Goal: Task Accomplishment & Management: Manage account settings

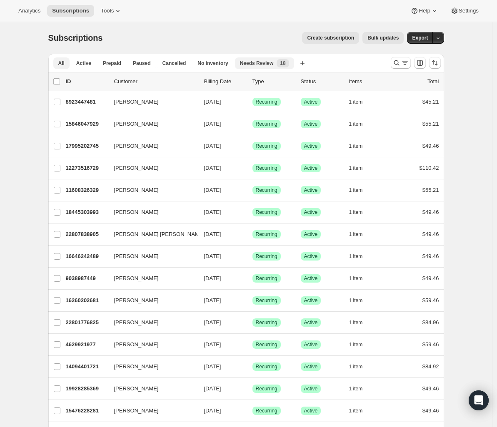
click at [266, 60] on span "Needs Review" at bounding box center [257, 63] width 34 height 7
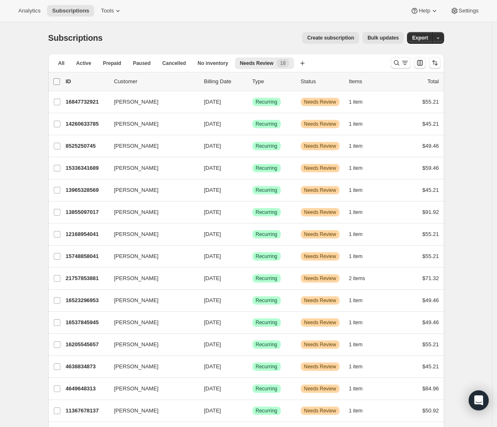
click at [58, 81] on input "0 selected" at bounding box center [56, 81] width 7 height 7
checkbox input "true"
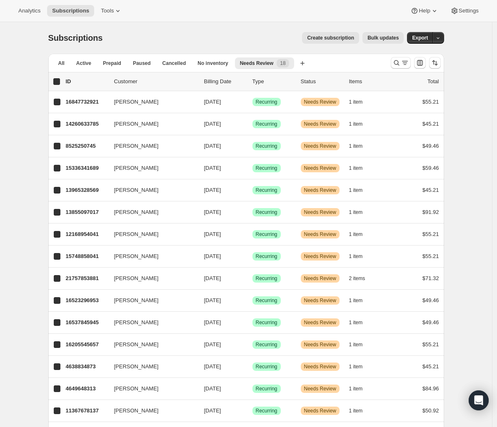
checkbox input "true"
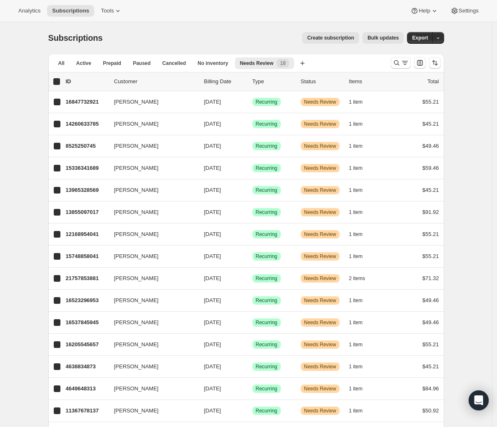
checkbox input "true"
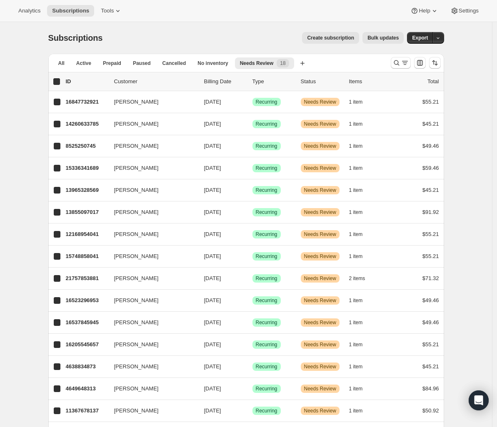
checkbox input "true"
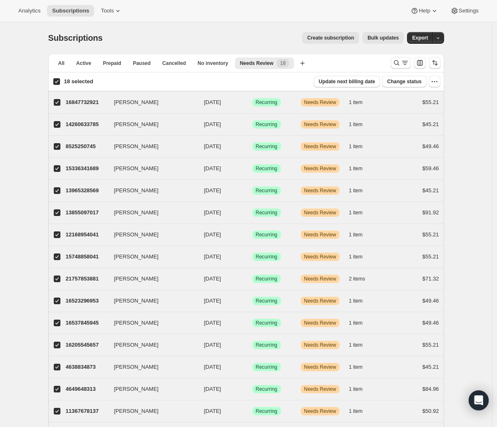
click at [58, 81] on input "18 selected" at bounding box center [56, 81] width 7 height 7
checkbox input "false"
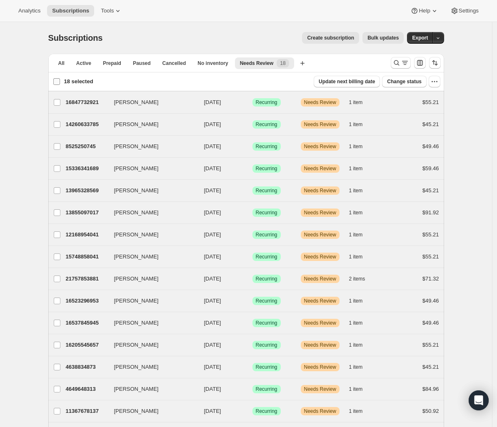
checkbox input "false"
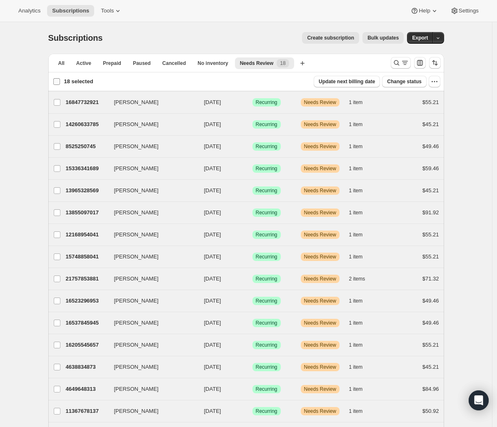
checkbox input "false"
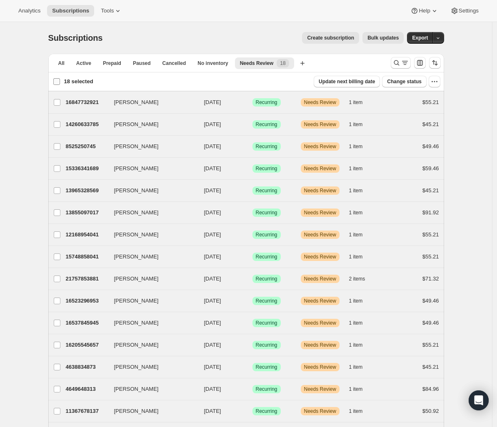
checkbox input "false"
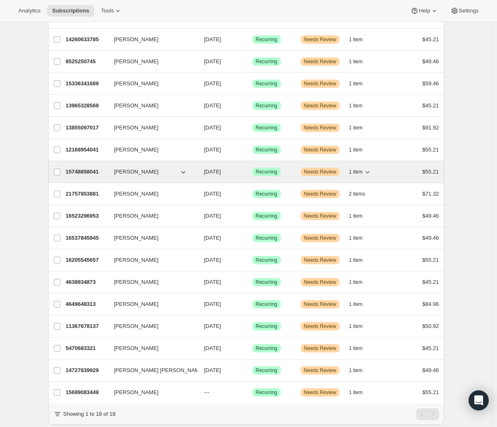
scroll to position [114, 0]
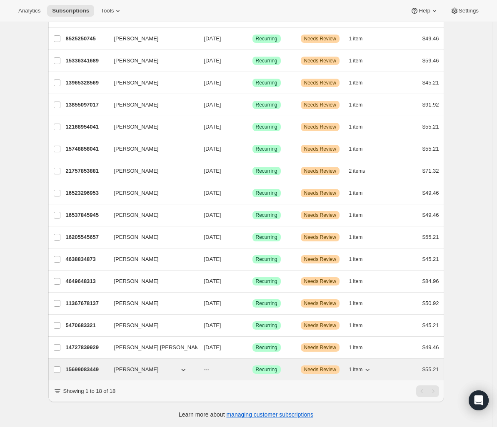
click at [86, 366] on p "15699083449" at bounding box center [87, 370] width 42 height 8
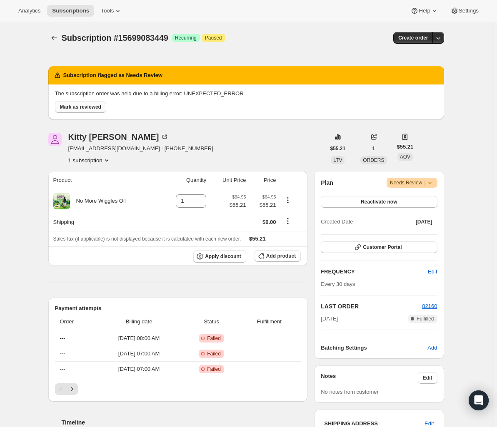
click at [87, 102] on button "Mark as reviewed" at bounding box center [80, 107] width 51 height 12
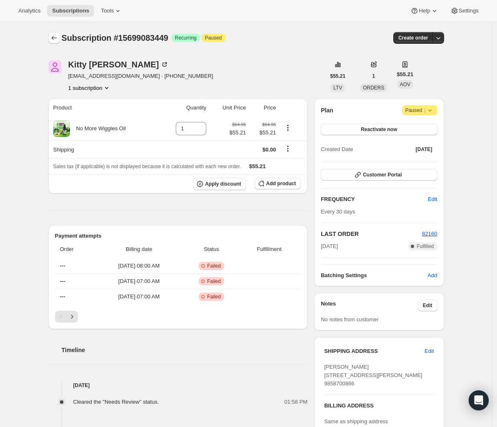
click at [60, 39] on button "Subscriptions" at bounding box center [54, 38] width 12 height 12
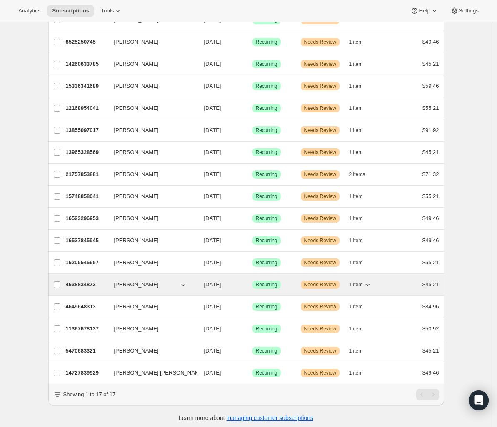
scroll to position [92, 0]
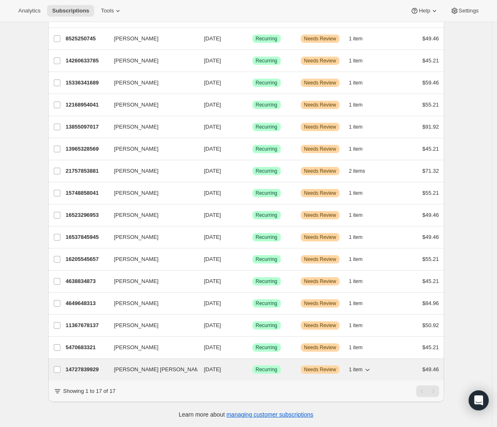
click at [95, 366] on p "14727839929" at bounding box center [87, 370] width 42 height 8
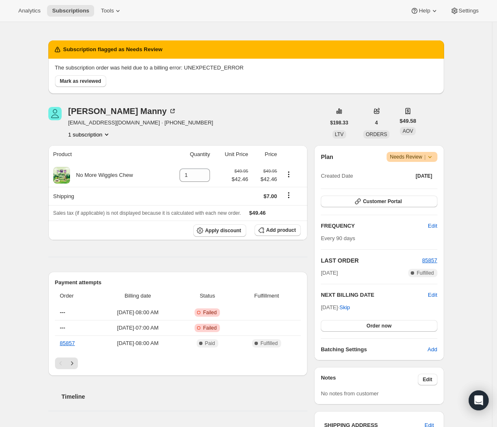
scroll to position [7, 0]
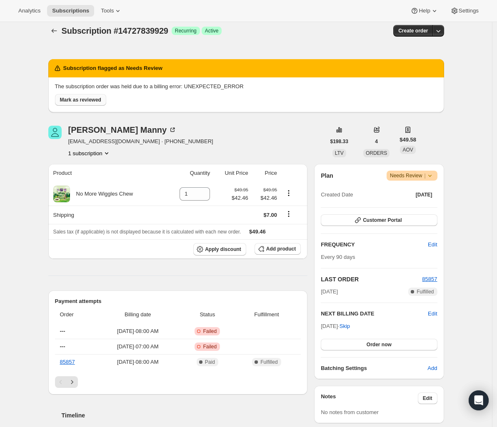
click at [96, 101] on span "Mark as reviewed" at bounding box center [80, 100] width 41 height 7
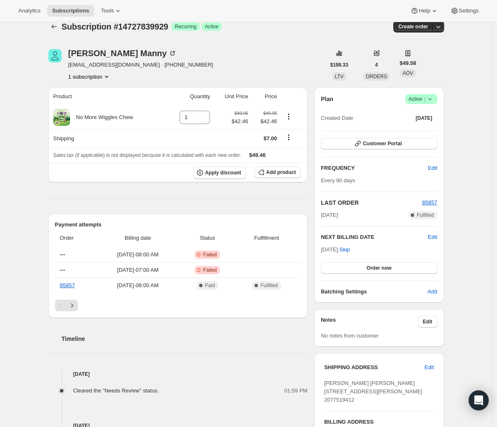
scroll to position [0, 0]
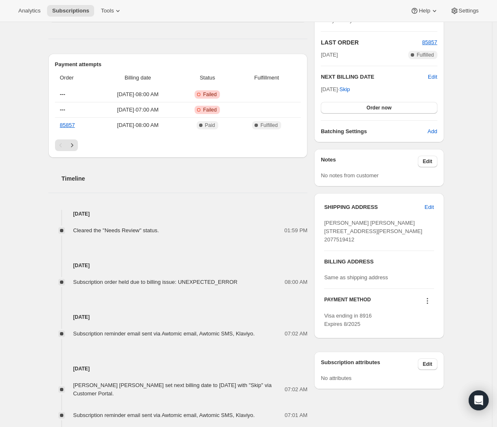
scroll to position [202, 0]
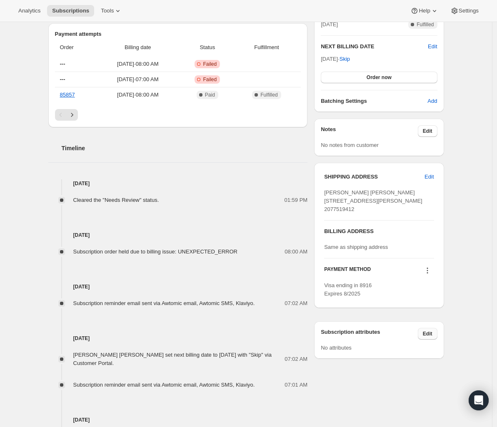
click at [432, 337] on span "Edit" at bounding box center [428, 334] width 10 height 7
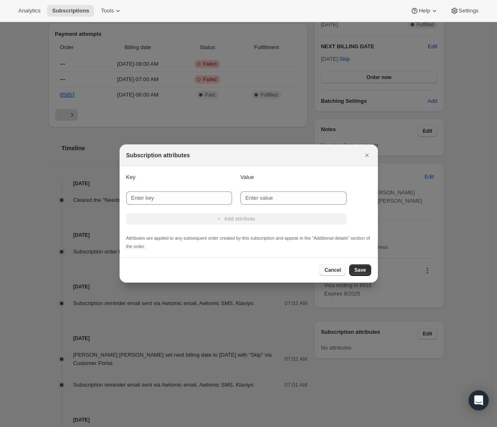
click at [327, 273] on span "Cancel" at bounding box center [332, 270] width 16 height 7
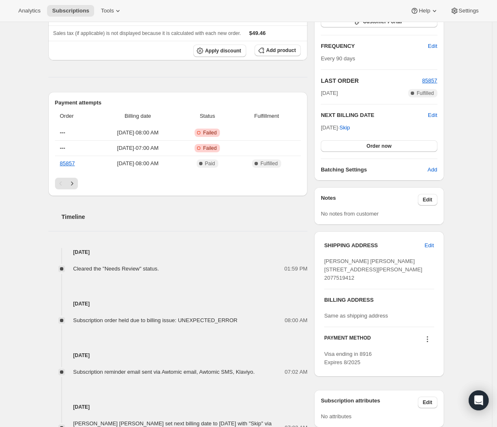
scroll to position [131, 0]
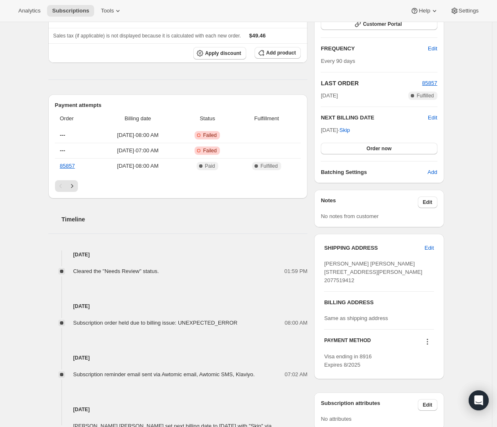
click at [430, 346] on icon at bounding box center [427, 342] width 8 height 8
click at [461, 338] on div "Subscription #14727839929. This page is ready Subscription #14727839929 Success…" at bounding box center [246, 227] width 492 height 672
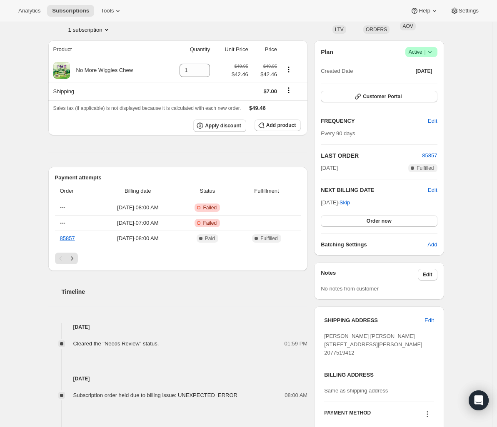
scroll to position [33, 0]
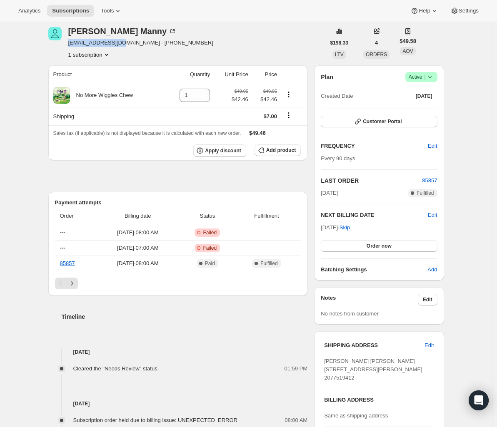
drag, startPoint x: 127, startPoint y: 43, endPoint x: 69, endPoint y: 45, distance: 57.9
click at [69, 45] on div "Claire Manny clmanny3@gmail.com · +12077519412 1 subscription" at bounding box center [186, 43] width 277 height 32
copy span "clmanny3@gmail.com"
click at [407, 126] on button "Customer Portal" at bounding box center [379, 122] width 116 height 12
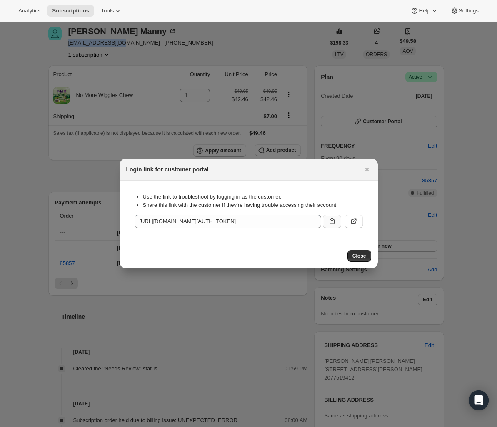
click at [333, 220] on icon ":r1f:" at bounding box center [332, 221] width 8 height 8
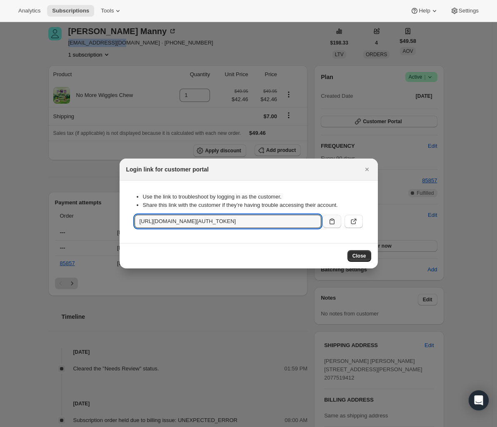
copy span "clmanny3@gmail.com"
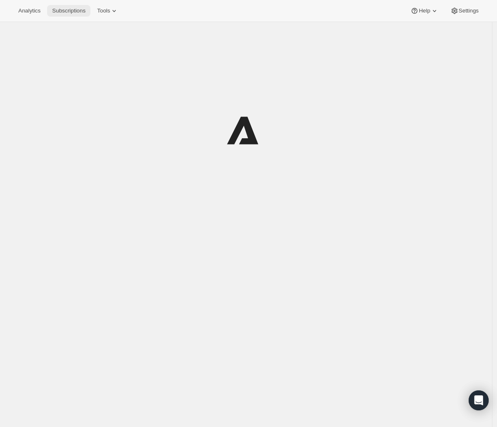
scroll to position [22, 0]
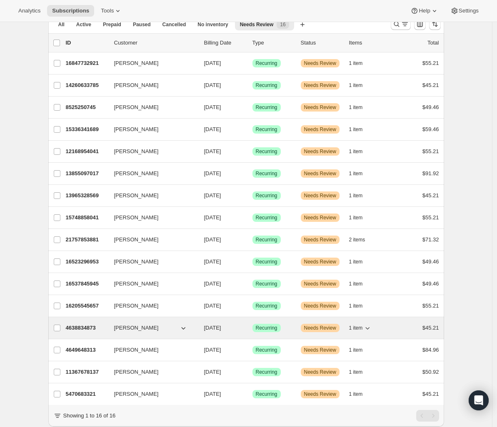
scroll to position [70, 0]
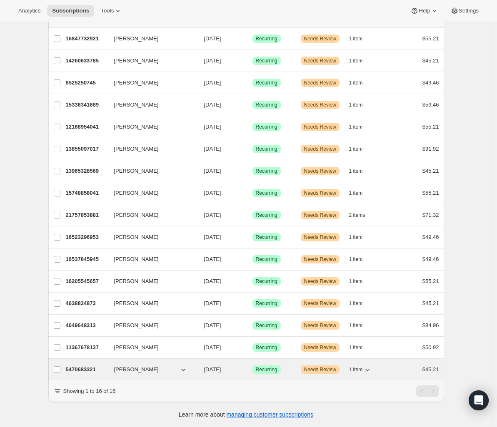
click at [80, 366] on p "5470683321" at bounding box center [87, 370] width 42 height 8
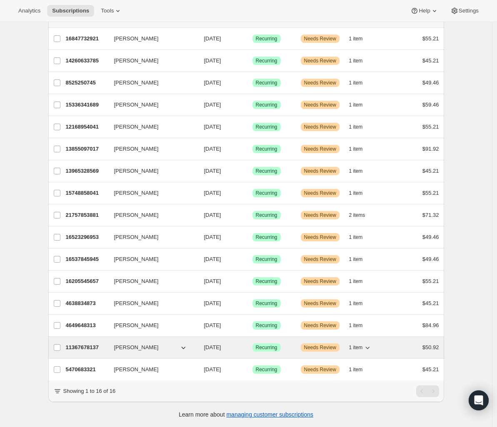
click at [91, 343] on p "11367678137" at bounding box center [87, 347] width 42 height 8
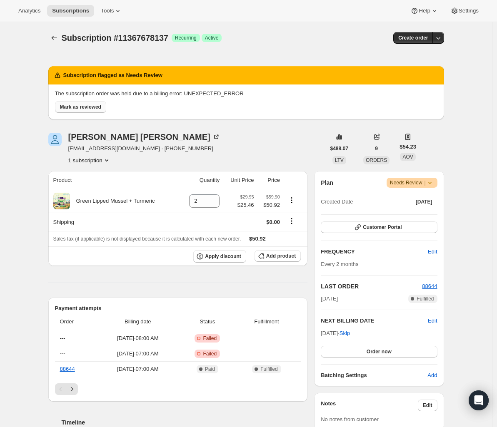
click at [101, 105] on span "Mark as reviewed" at bounding box center [80, 107] width 41 height 7
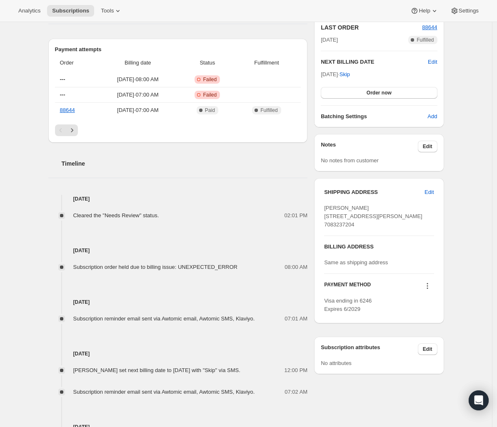
scroll to position [94, 0]
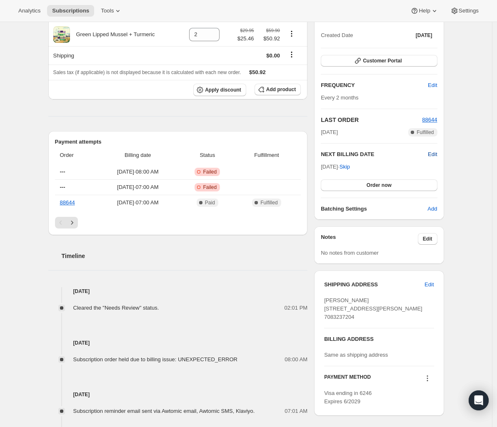
click at [432, 152] on span "Edit" at bounding box center [432, 154] width 9 height 8
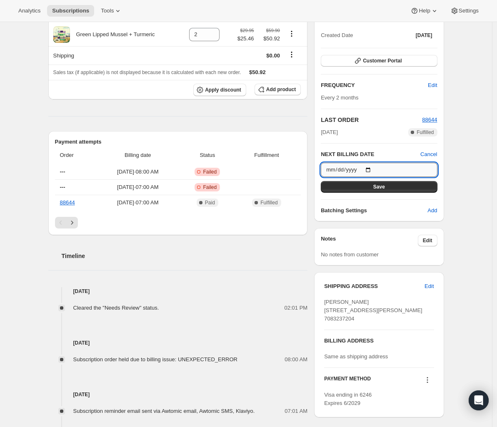
click at [372, 168] on input "2025-12-03" at bounding box center [379, 170] width 116 height 14
click at [379, 173] on input "2025-12-10" at bounding box center [379, 170] width 116 height 14
click at [376, 166] on input "2025-12-10" at bounding box center [379, 170] width 116 height 14
type input "2025-10-10"
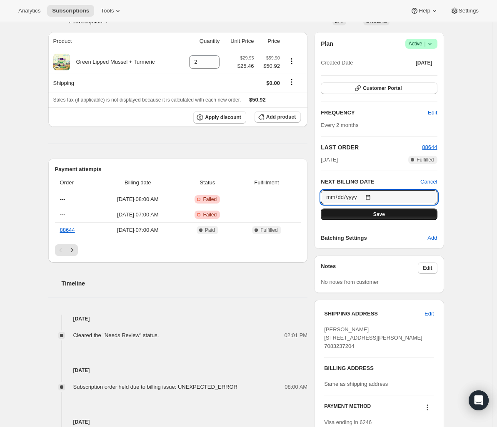
scroll to position [64, 0]
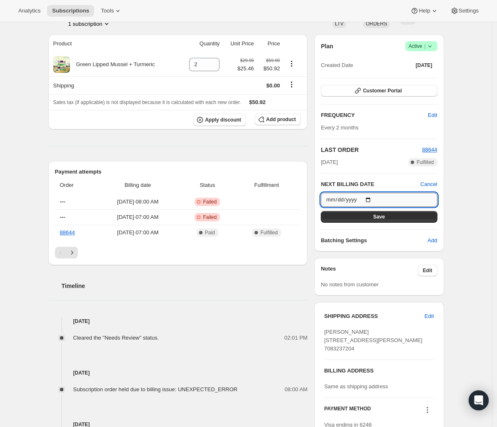
click at [373, 197] on input "2025-10-10" at bounding box center [379, 200] width 116 height 14
click at [451, 180] on div "Subscription #11367678137. This page is ready Subscription #11367678137 Success…" at bounding box center [246, 289] width 416 height 663
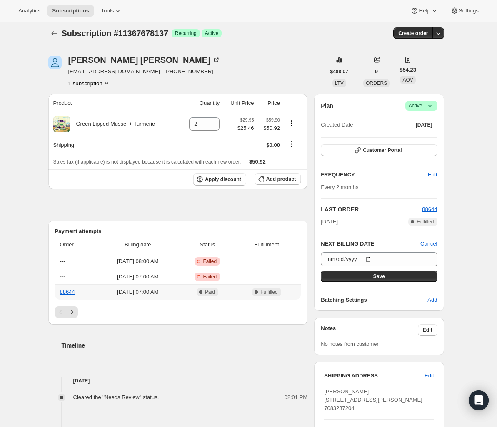
scroll to position [0, 0]
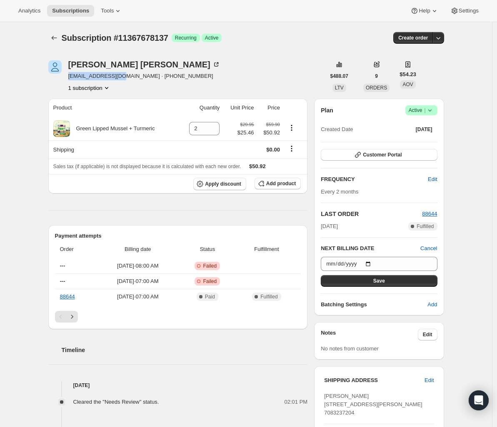
drag, startPoint x: 127, startPoint y: 78, endPoint x: 68, endPoint y: 75, distance: 59.2
click at [68, 75] on div "Susan Wissmiller s_wiss13@yahoo.com · +17083237204 1 subscription" at bounding box center [186, 76] width 277 height 32
copy span "s_wiss13@yahoo.com"
click at [389, 154] on span "Customer Portal" at bounding box center [382, 155] width 39 height 7
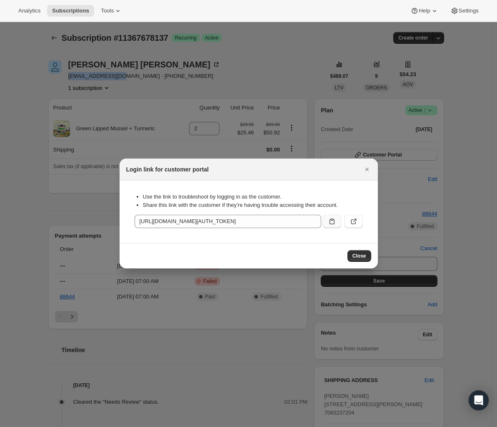
click at [333, 219] on icon ":rat:" at bounding box center [332, 221] width 8 height 8
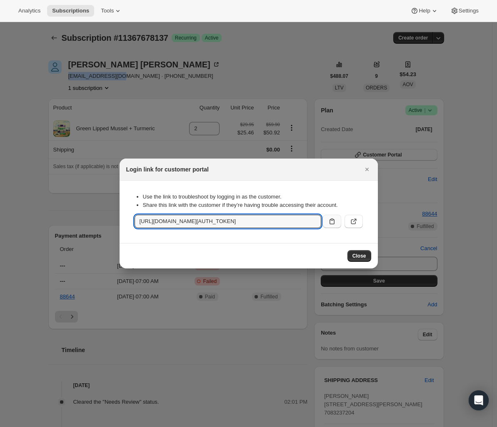
copy span "s_wiss13@yahoo.com"
click at [262, 219] on input "https://www.austinandkat.com/tools/bundle-subscriptions?authToken=eyJhbGciOiJIU…" at bounding box center [227, 221] width 187 height 13
drag, startPoint x: 258, startPoint y: 221, endPoint x: 422, endPoint y: 221, distance: 164.0
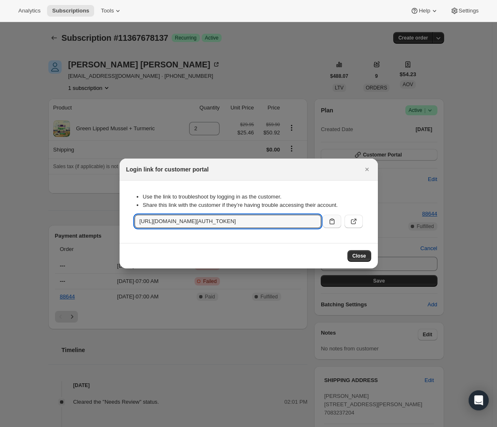
scroll to position [0, 0]
click at [360, 252] on button "Close" at bounding box center [359, 256] width 24 height 12
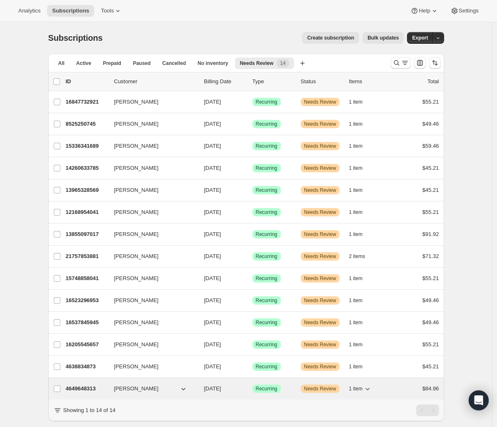
click at [80, 391] on p "4649648313" at bounding box center [87, 389] width 42 height 8
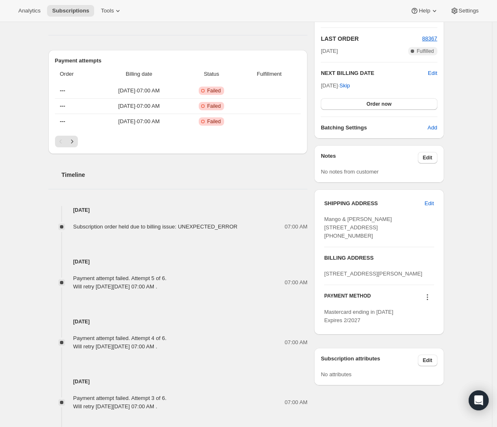
scroll to position [165, 0]
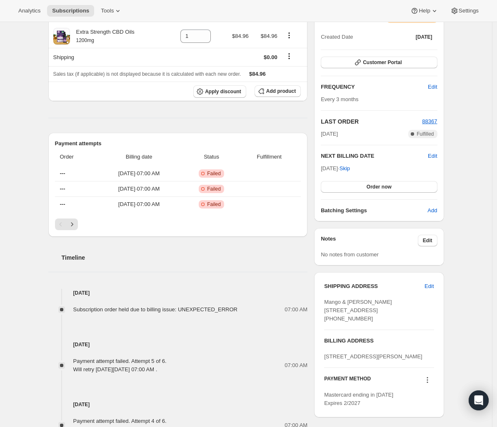
click at [80, 224] on div "Pagination" at bounding box center [178, 225] width 246 height 12
click at [75, 226] on icon "Next" at bounding box center [72, 224] width 8 height 8
click at [75, 225] on icon "Next" at bounding box center [72, 224] width 8 height 8
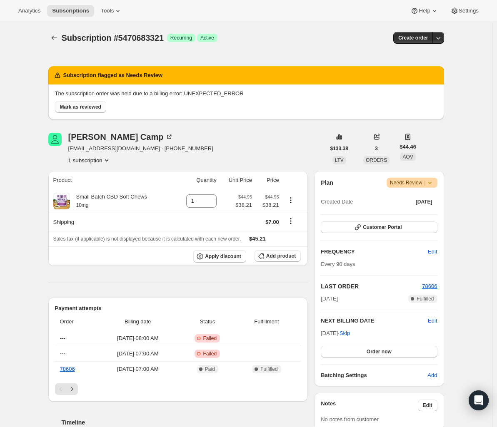
click at [96, 105] on span "Mark as reviewed" at bounding box center [80, 107] width 41 height 7
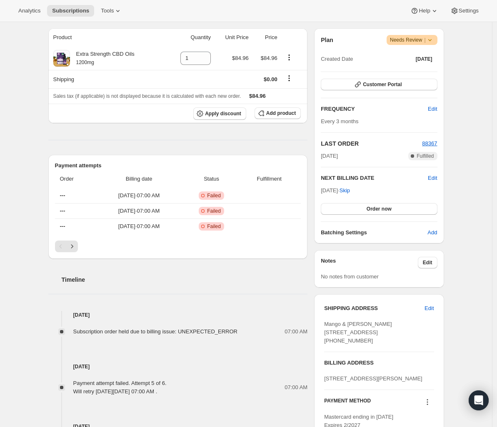
scroll to position [133, 0]
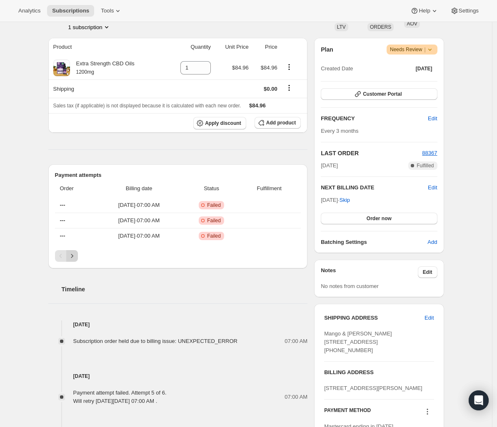
click at [76, 254] on icon "Next" at bounding box center [72, 256] width 8 height 8
click at [71, 252] on icon "Next" at bounding box center [72, 256] width 8 height 8
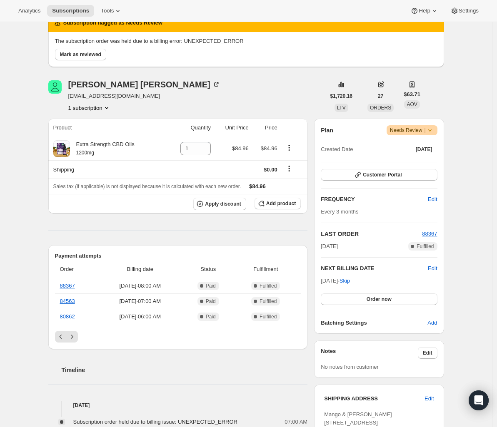
scroll to position [0, 0]
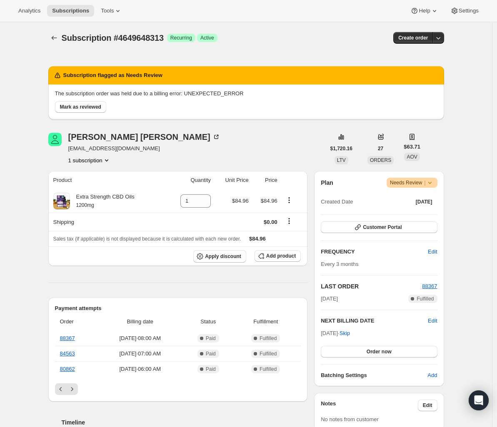
click at [99, 105] on span "Mark as reviewed" at bounding box center [80, 107] width 41 height 7
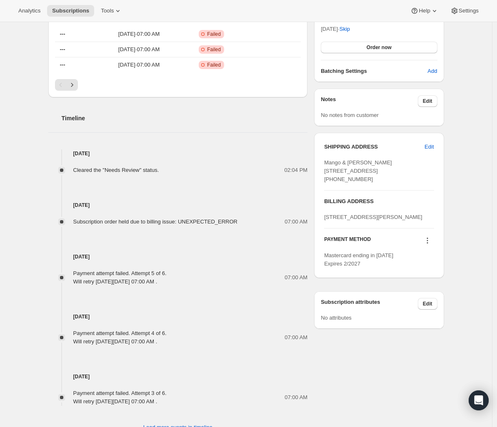
scroll to position [261, 0]
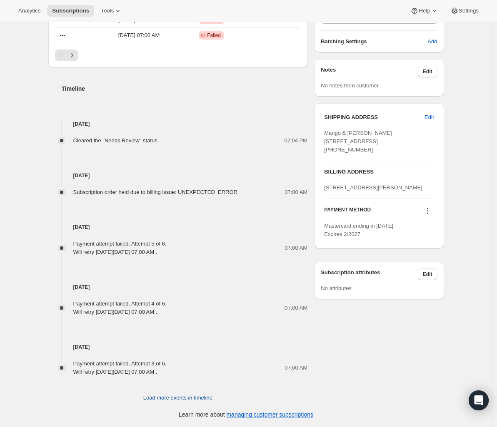
click at [175, 397] on span "Load more events in timeline" at bounding box center [177, 398] width 69 height 8
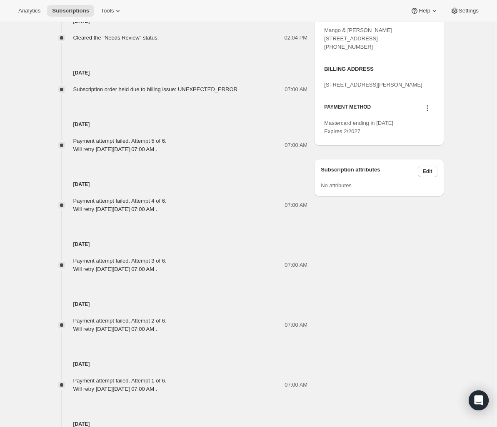
scroll to position [536, 0]
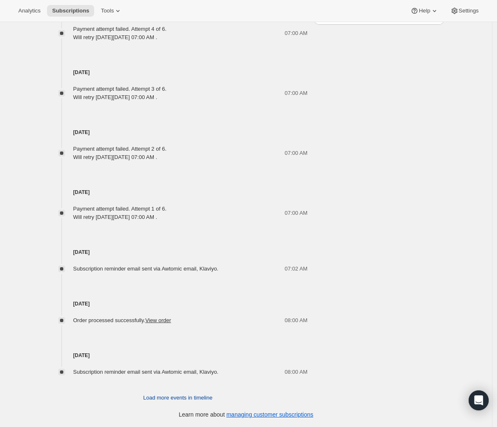
click at [196, 398] on span "Load more events in timeline" at bounding box center [177, 398] width 69 height 8
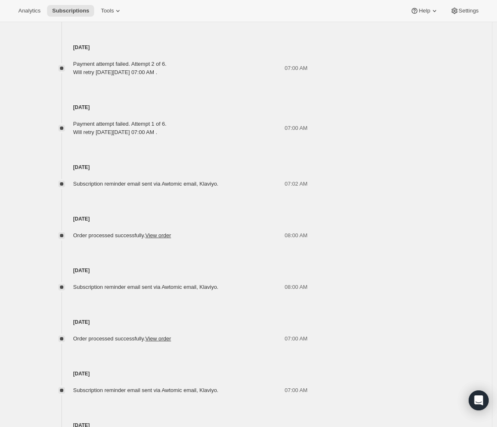
scroll to position [794, 0]
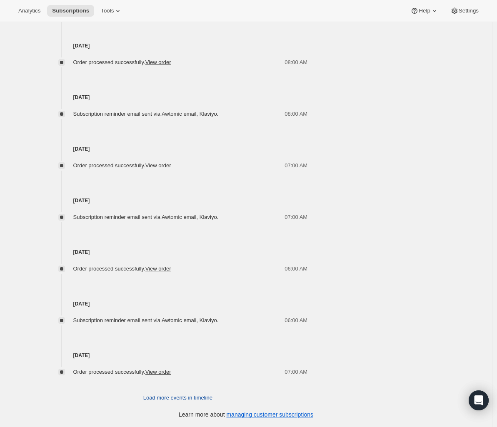
click at [195, 397] on span "Load more events in timeline" at bounding box center [177, 398] width 69 height 8
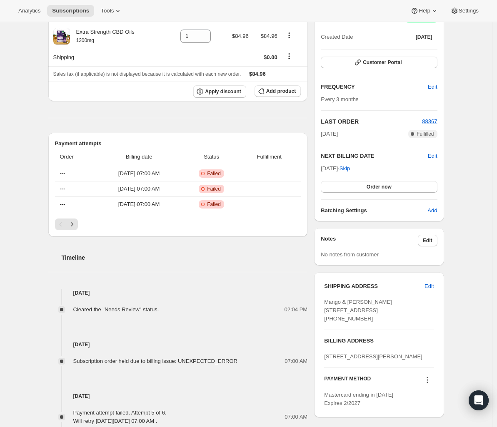
scroll to position [28, 0]
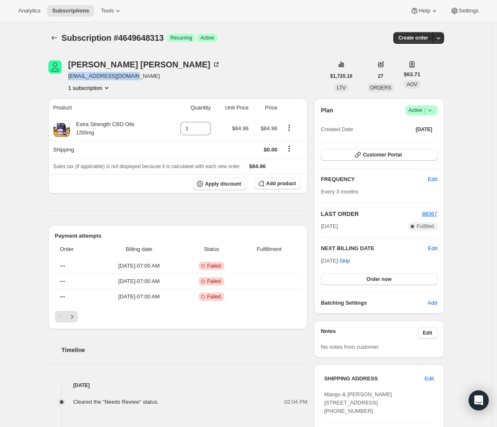
drag, startPoint x: 107, startPoint y: 76, endPoint x: 69, endPoint y: 77, distance: 37.9
click at [69, 77] on div "Vicki Schnackel dschnack@bellsouth.net 1 subscription" at bounding box center [186, 76] width 277 height 32
copy span "dschnack@bellsouth.net"
click at [406, 149] on button "Customer Portal" at bounding box center [379, 155] width 116 height 12
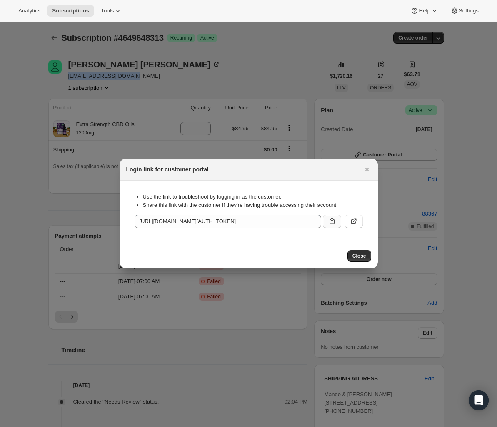
click at [330, 220] on icon ":r9q:" at bounding box center [332, 221] width 8 height 8
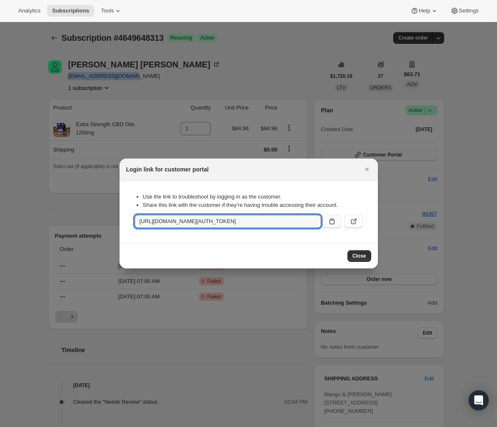
copy span "dschnack@bellsouth.net"
click at [277, 221] on input "https://www.austinandkat.com/tools/bundle-subscriptions?authToken=eyJhbGciOiJIU…" at bounding box center [227, 221] width 187 height 13
drag, startPoint x: 259, startPoint y: 221, endPoint x: 445, endPoint y: 223, distance: 185.7
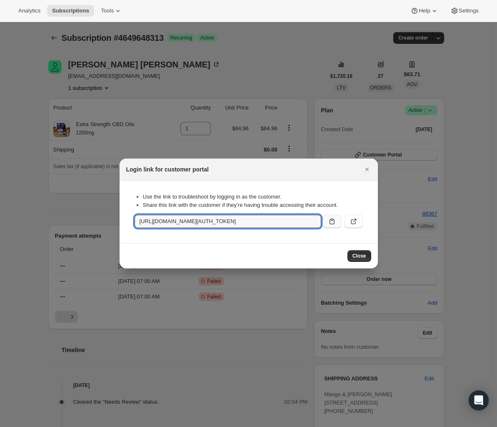
click at [268, 233] on div "Use the link to troubleshoot by logging in as the customer. Share this link wit…" at bounding box center [248, 211] width 245 height 49
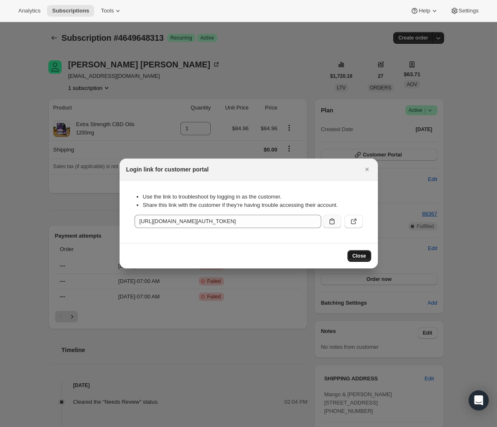
click at [360, 256] on span "Close" at bounding box center [359, 256] width 14 height 7
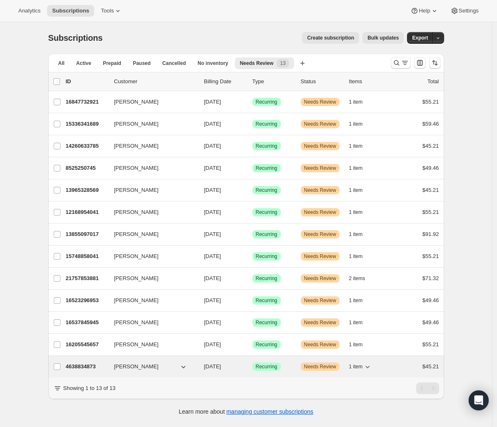
click at [92, 366] on p "4638834873" at bounding box center [87, 367] width 42 height 8
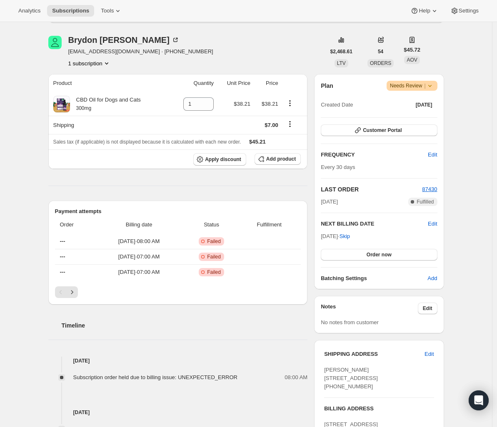
scroll to position [52, 0]
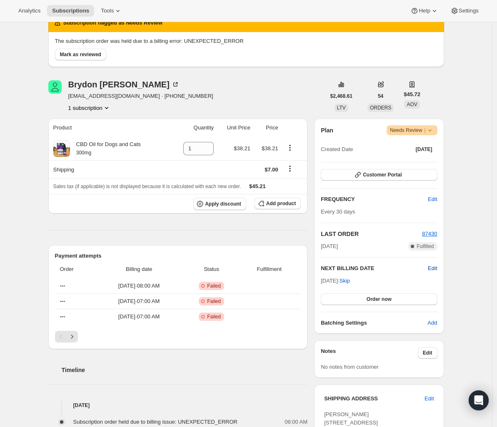
click at [431, 267] on span "Edit" at bounding box center [432, 268] width 9 height 8
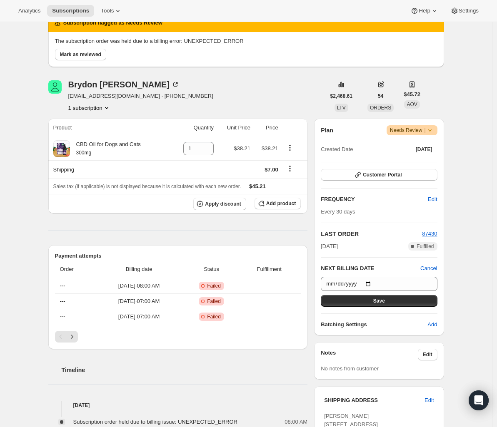
click at [125, 102] on div "Brydon Eakins eakinsbd@gmail.com · +15092097542 1 subscription" at bounding box center [140, 96] width 145 height 32
click at [94, 55] on span "Mark as reviewed" at bounding box center [80, 54] width 41 height 7
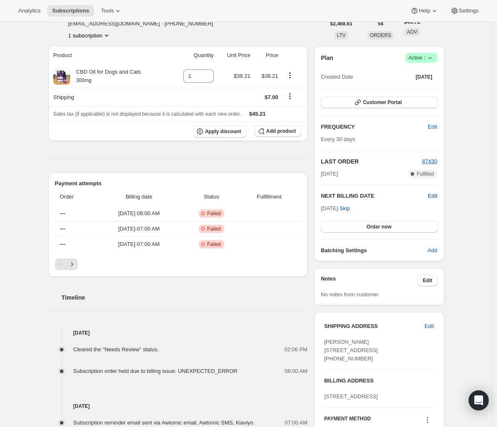
click at [436, 196] on span "Edit" at bounding box center [432, 196] width 9 height 8
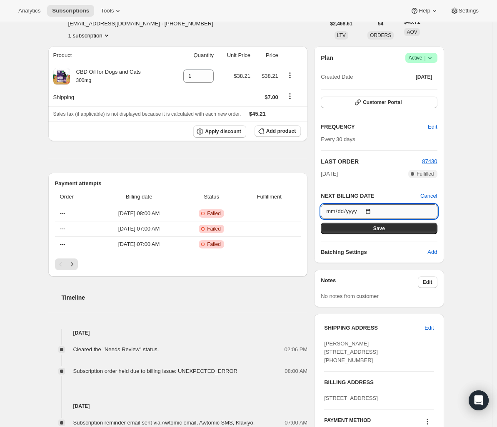
click at [366, 214] on input "2025-11-05" at bounding box center [379, 211] width 116 height 14
click at [372, 211] on input "2025-11-05" at bounding box center [379, 211] width 116 height 14
click at [376, 210] on input "2025-11-06" at bounding box center [379, 211] width 116 height 14
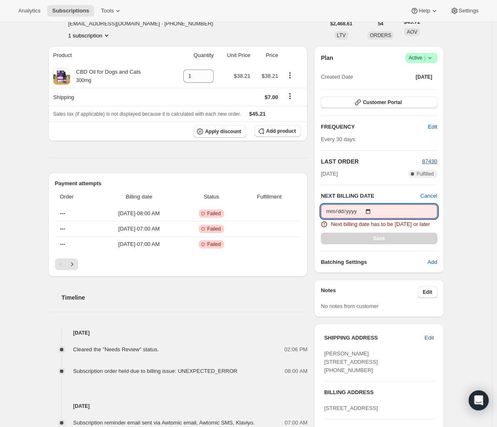
type input "2025-10-07"
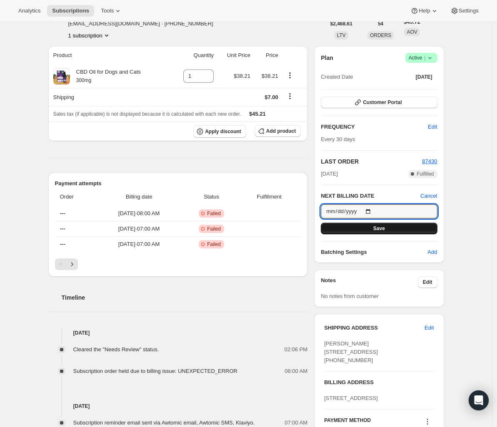
click at [382, 229] on span "Save" at bounding box center [379, 228] width 12 height 7
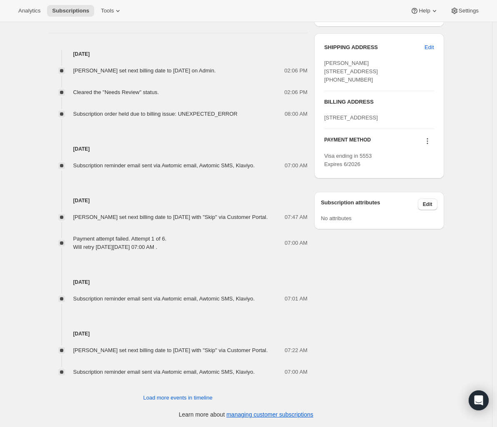
scroll to position [369, 0]
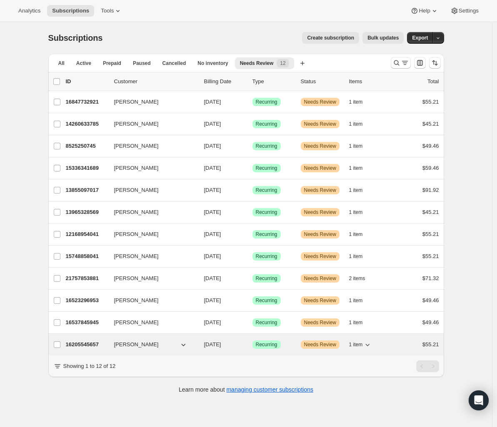
click at [84, 342] on p "16205545657" at bounding box center [87, 345] width 42 height 8
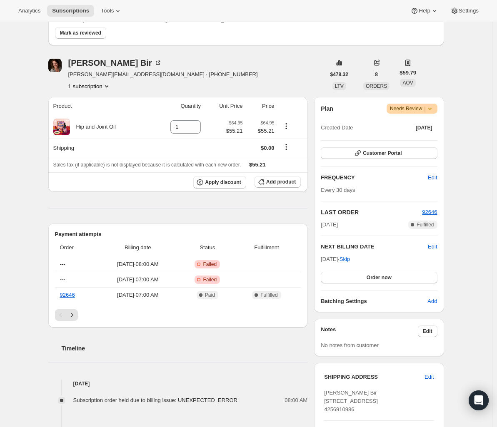
scroll to position [42, 0]
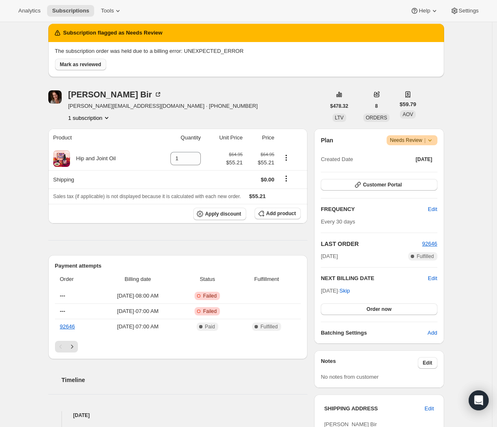
click at [90, 65] on span "Mark as reviewed" at bounding box center [80, 64] width 41 height 7
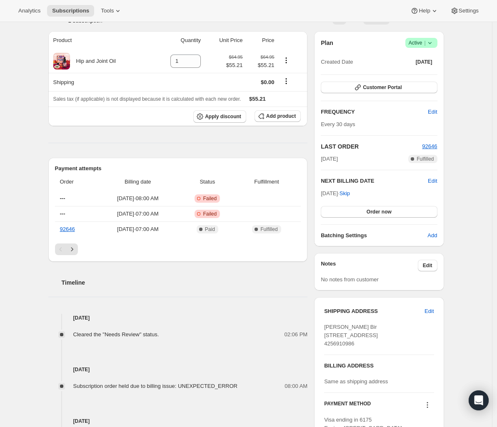
scroll to position [106, 0]
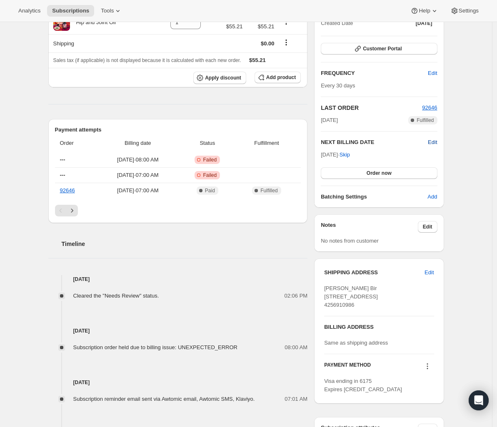
click at [433, 142] on span "Edit" at bounding box center [432, 142] width 9 height 8
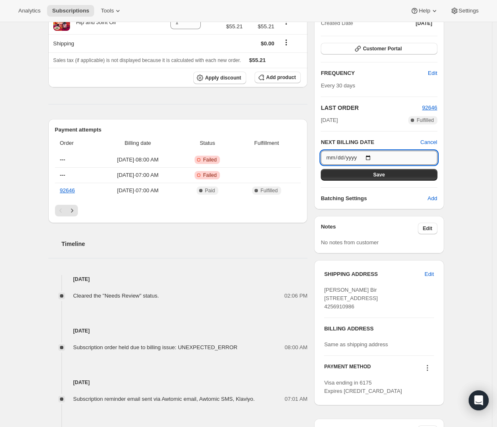
click at [374, 156] on input "2025-11-04" at bounding box center [379, 158] width 116 height 14
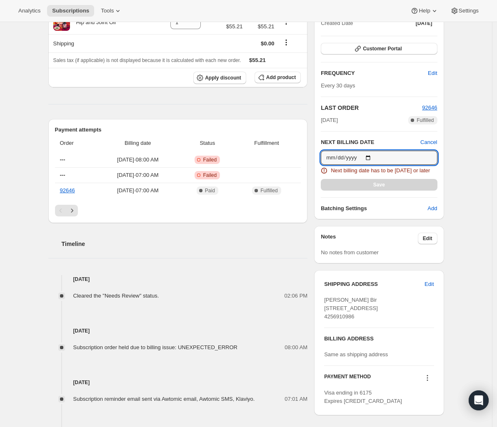
type input "2025-10-07"
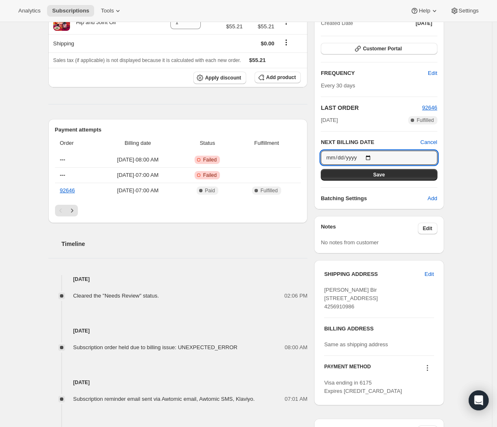
click at [393, 176] on button "Save" at bounding box center [379, 175] width 116 height 12
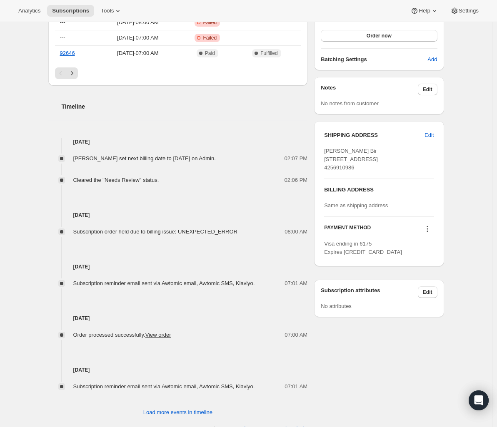
scroll to position [190, 0]
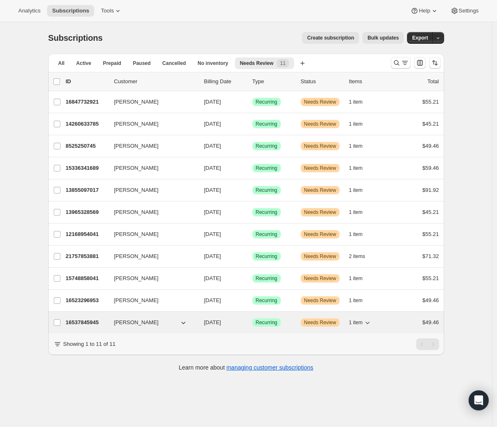
click at [90, 322] on p "16537845945" at bounding box center [87, 323] width 42 height 8
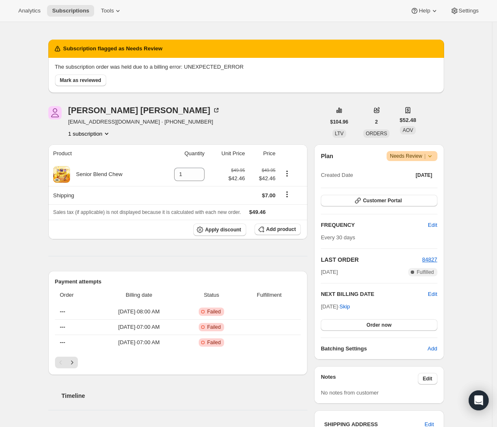
scroll to position [243, 0]
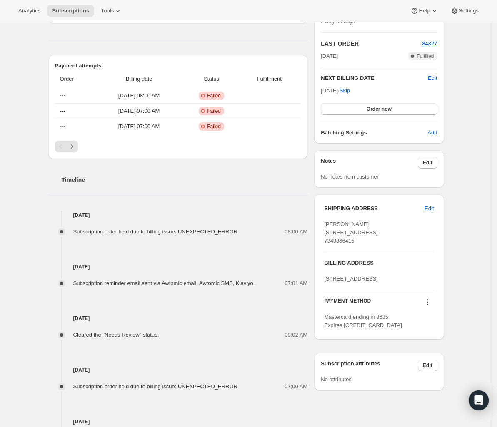
click at [81, 144] on div "Pagination" at bounding box center [178, 147] width 246 height 12
click at [76, 146] on icon "Next" at bounding box center [72, 146] width 8 height 8
click at [76, 150] on icon "Next" at bounding box center [72, 146] width 8 height 8
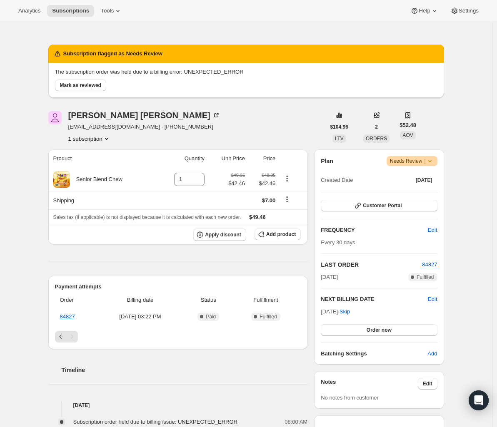
scroll to position [30, 0]
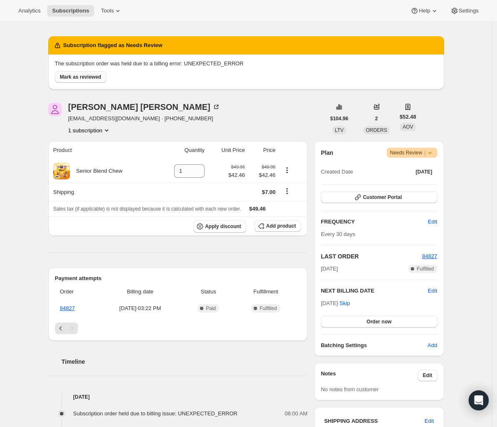
click at [101, 79] on span "Mark as reviewed" at bounding box center [80, 77] width 41 height 7
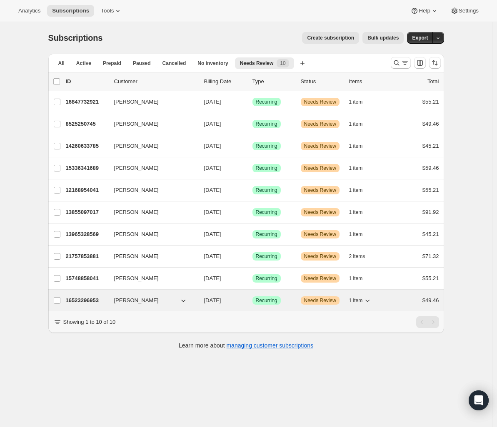
click at [85, 301] on p "16523296953" at bounding box center [87, 300] width 42 height 8
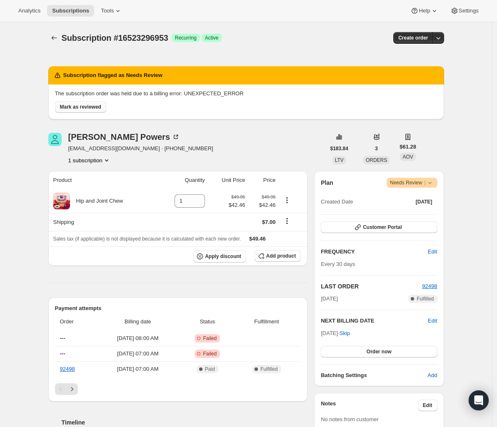
click at [96, 106] on span "Mark as reviewed" at bounding box center [80, 107] width 41 height 7
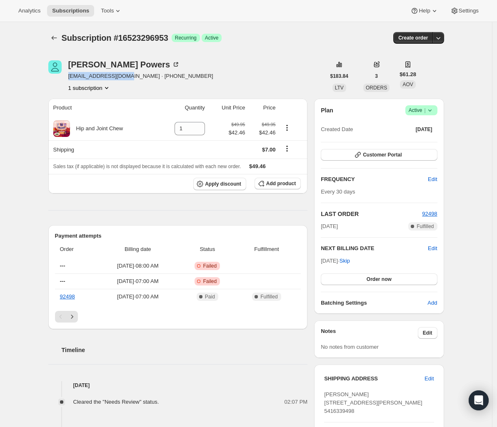
drag, startPoint x: 71, startPoint y: 77, endPoint x: 136, endPoint y: 77, distance: 65.0
click at [136, 77] on span "mlpowers22@yahoo.com · +15416339498" at bounding box center [140, 76] width 145 height 8
copy span "mlpowers22@yahoo.com"
click at [431, 153] on button "Customer Portal" at bounding box center [379, 155] width 116 height 12
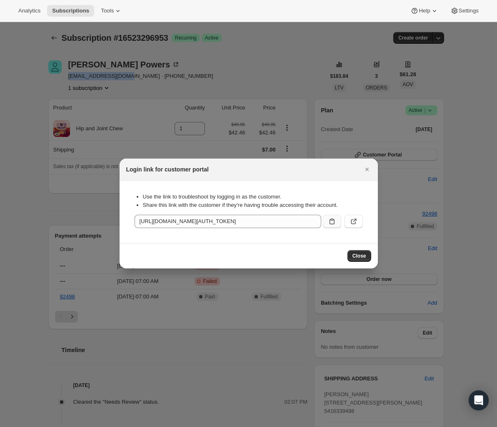
click at [325, 224] on button ":r1fu:" at bounding box center [332, 221] width 18 height 13
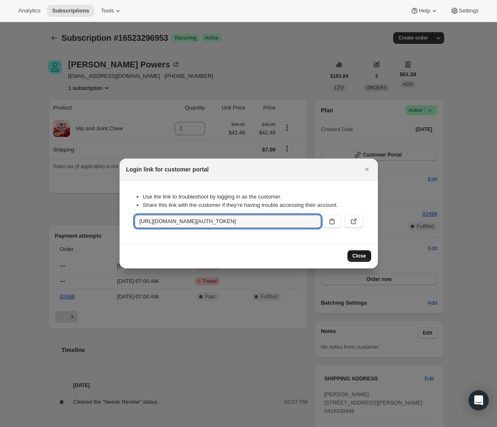
click at [359, 250] on div "Close" at bounding box center [248, 255] width 258 height 25
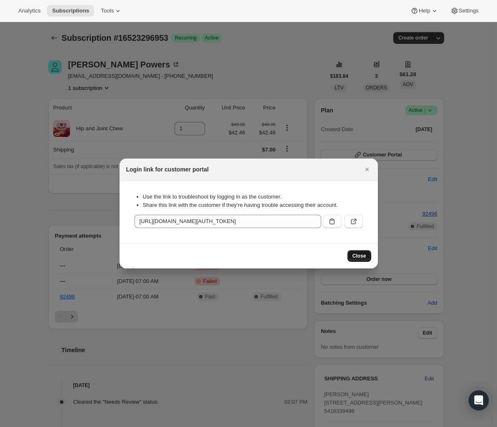
click at [359, 253] on span "Close" at bounding box center [359, 256] width 14 height 7
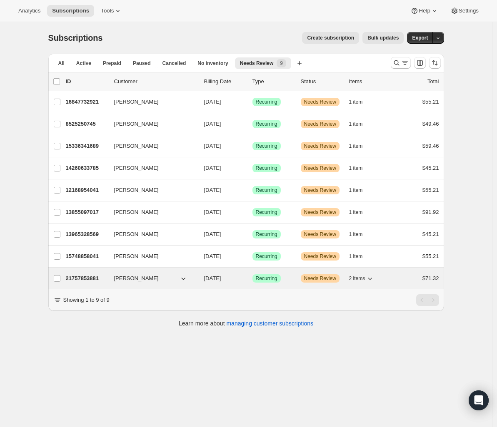
click at [97, 278] on p "21757853881" at bounding box center [87, 278] width 42 height 8
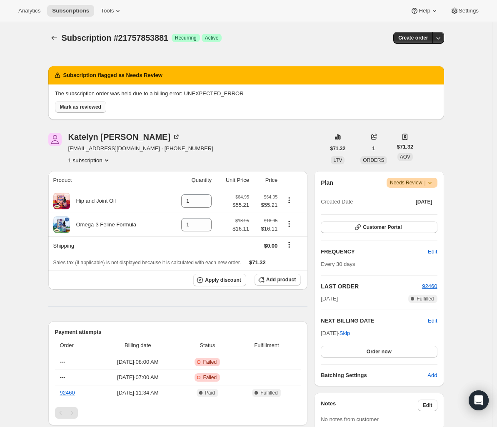
click at [96, 105] on span "Mark as reviewed" at bounding box center [80, 107] width 41 height 7
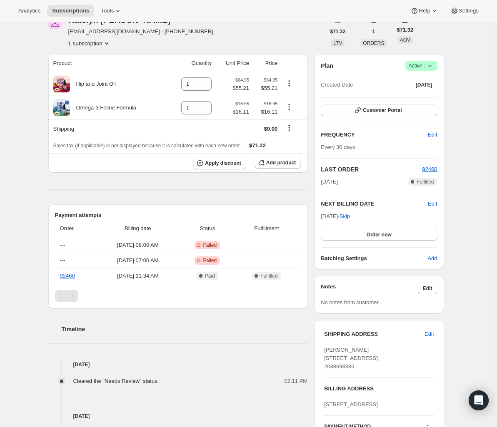
scroll to position [72, 0]
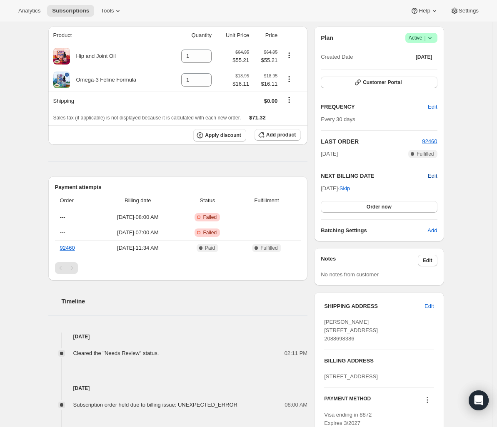
click at [434, 175] on span "Edit" at bounding box center [432, 176] width 9 height 8
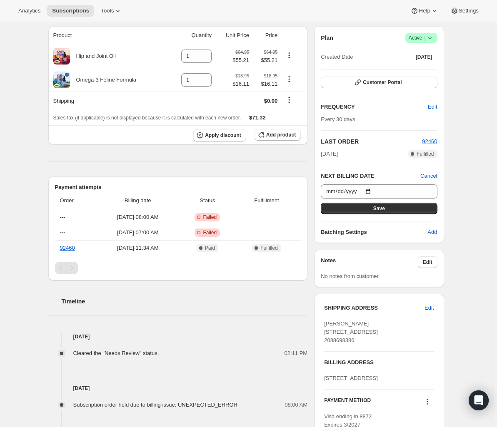
click at [231, 326] on div "Timeline Oct 6, 2025 Cleared the "Needs Review" status. 02:11 PM Sep 30, 2025 S…" at bounding box center [177, 397] width 259 height 232
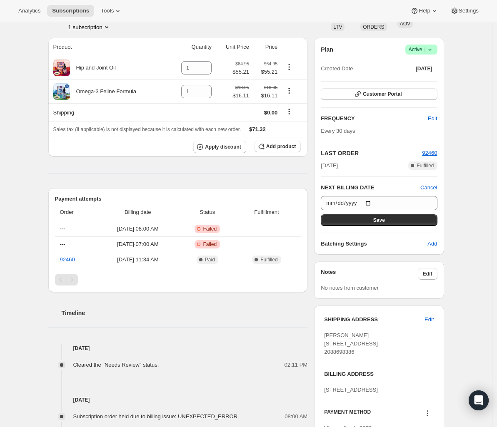
scroll to position [0, 0]
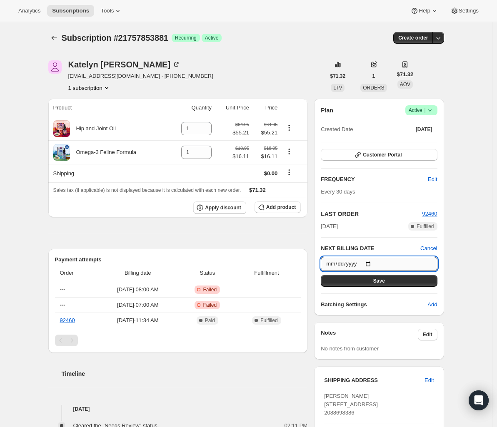
click at [373, 265] on input "2025-10-30" at bounding box center [379, 264] width 116 height 14
type input "2025-10-13"
click at [408, 282] on button "Save" at bounding box center [379, 281] width 116 height 12
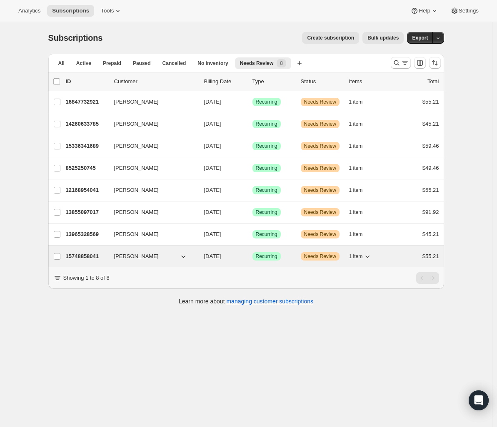
click at [82, 256] on p "15748858041" at bounding box center [87, 256] width 42 height 8
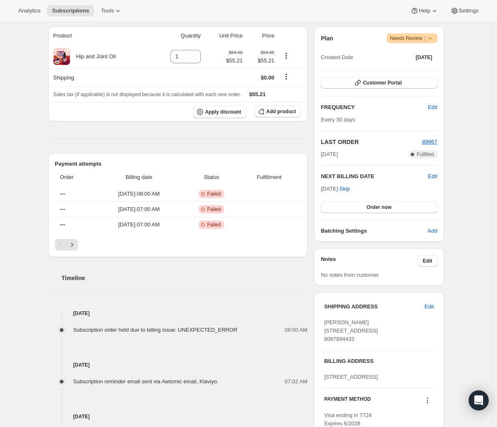
scroll to position [156, 0]
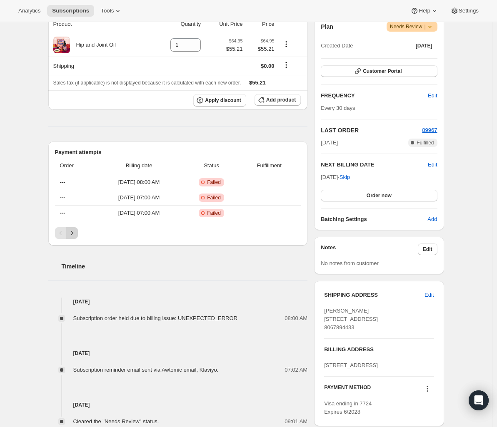
click at [76, 236] on icon "Next" at bounding box center [72, 233] width 8 height 8
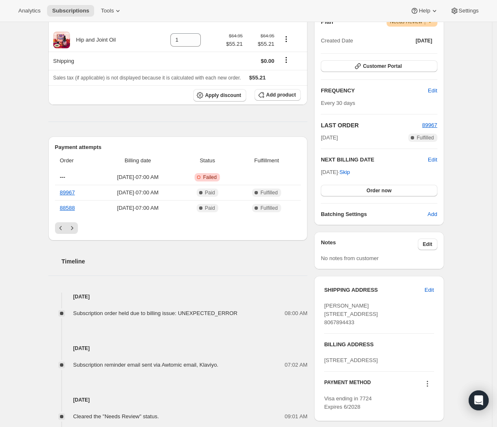
scroll to position [25, 0]
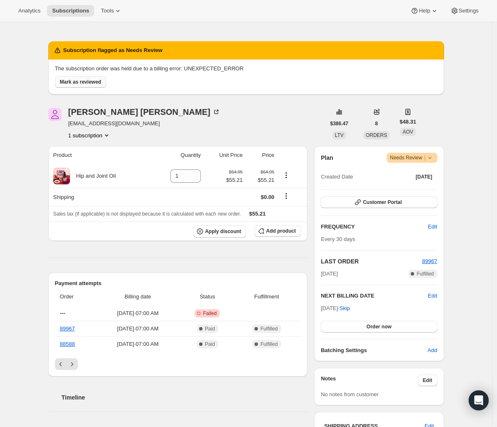
click at [97, 87] on button "Mark as reviewed" at bounding box center [80, 82] width 51 height 12
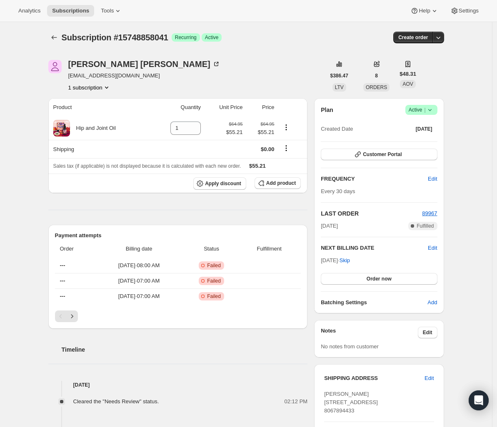
scroll to position [0, 0]
click at [75, 317] on icon "Next" at bounding box center [72, 317] width 8 height 8
click at [70, 316] on icon "Next" at bounding box center [72, 317] width 8 height 8
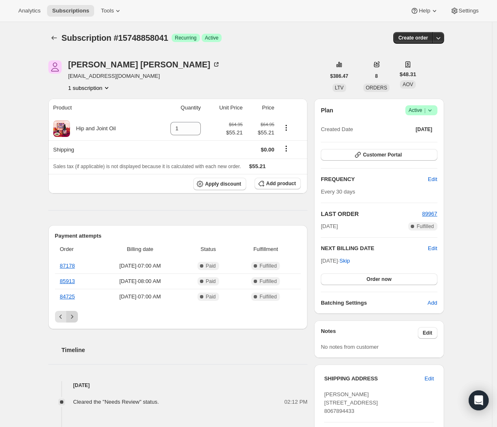
click at [70, 316] on icon "Next" at bounding box center [72, 317] width 8 height 8
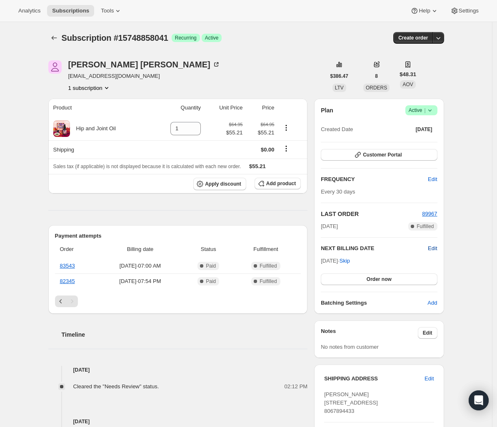
click at [435, 249] on span "Edit" at bounding box center [432, 248] width 9 height 8
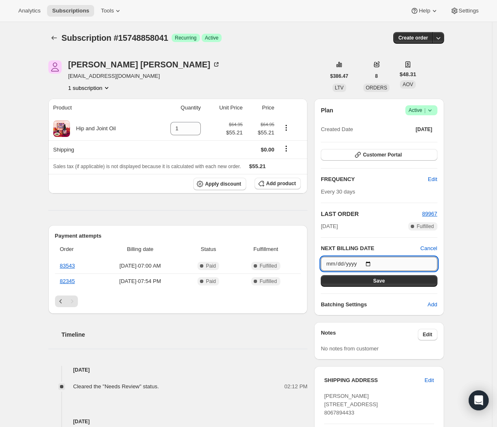
click at [374, 263] on input "2025-10-30" at bounding box center [379, 264] width 116 height 14
click at [189, 320] on div "Timeline" at bounding box center [177, 326] width 259 height 25
click at [63, 306] on button "Previous" at bounding box center [61, 302] width 12 height 12
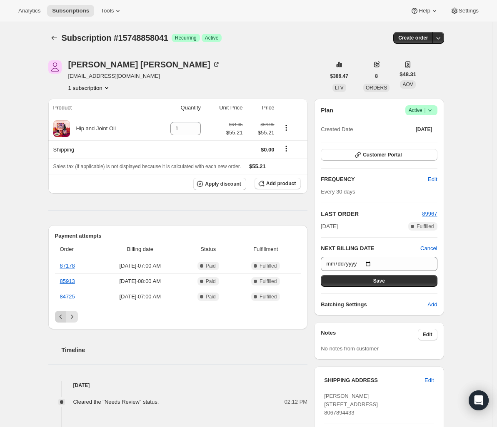
click at [63, 306] on div "Order Billing date Status Fulfillment 87178 May 3, 2025 · 07:00 AM Complete Pai…" at bounding box center [178, 275] width 246 height 71
click at [59, 315] on icon "Previous" at bounding box center [61, 317] width 8 height 8
click at [61, 314] on icon "Previous" at bounding box center [61, 317] width 8 height 8
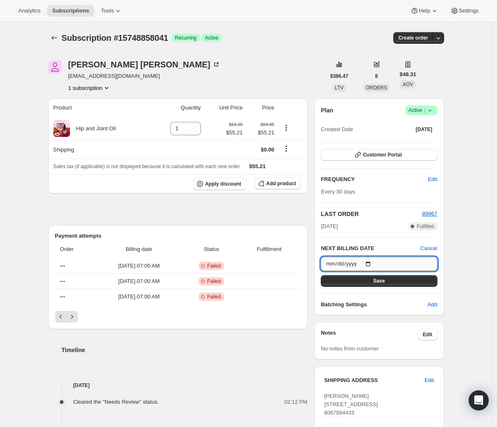
click at [374, 265] on input "2025-10-30" at bounding box center [379, 264] width 116 height 14
type input "2025-10-13"
click at [375, 285] on button "Save" at bounding box center [379, 281] width 116 height 12
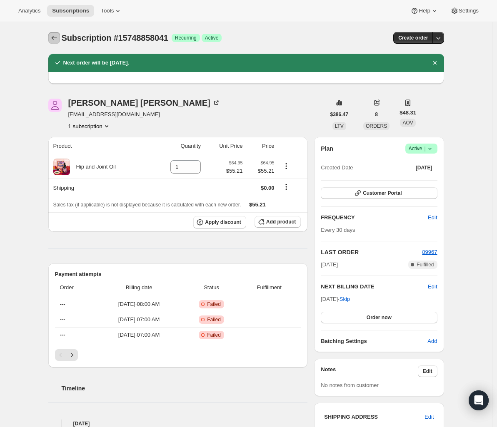
click at [54, 40] on icon "Subscriptions" at bounding box center [54, 38] width 8 height 8
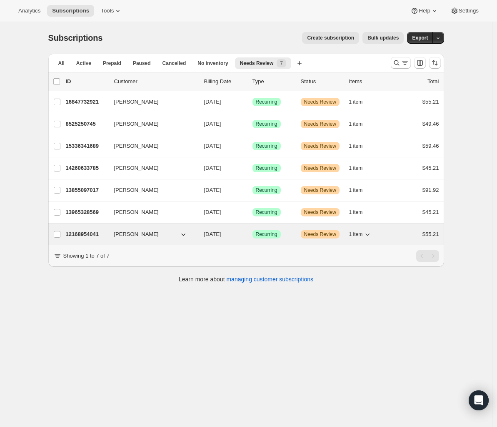
click at [88, 231] on p "12168954041" at bounding box center [87, 234] width 42 height 8
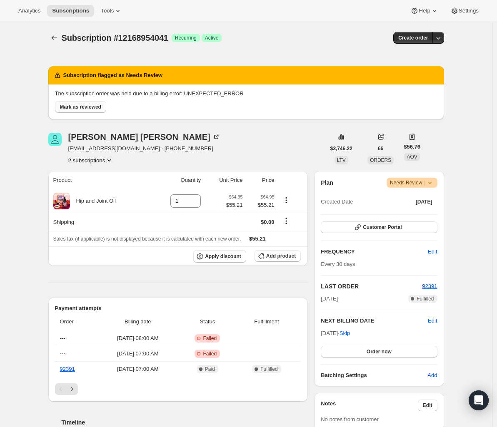
click at [88, 108] on span "Mark as reviewed" at bounding box center [80, 107] width 41 height 7
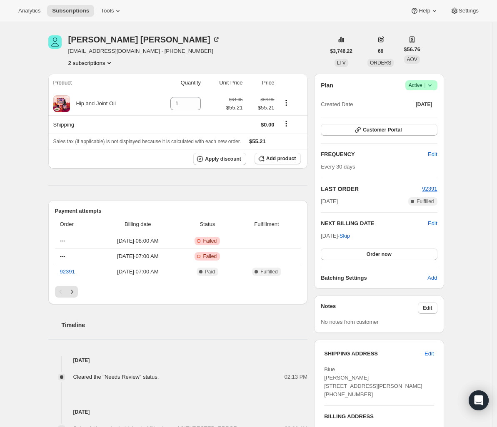
scroll to position [25, 0]
click at [433, 222] on span "Edit" at bounding box center [432, 223] width 9 height 8
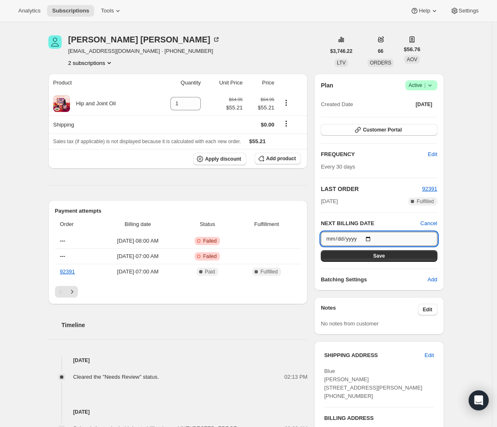
click at [369, 239] on input "2025-10-29" at bounding box center [379, 239] width 116 height 14
click at [373, 238] on input "2025-10-29" at bounding box center [379, 239] width 116 height 14
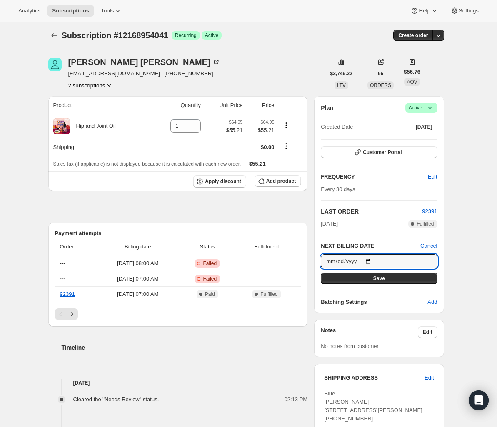
scroll to position [0, 0]
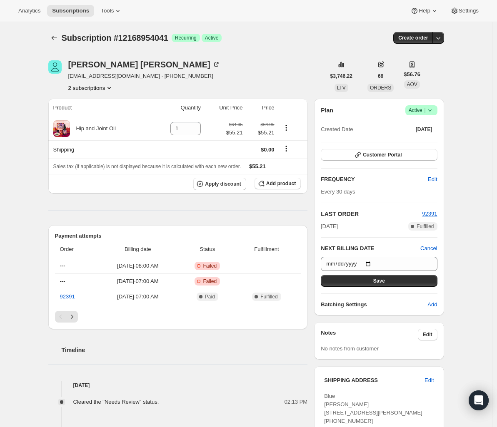
click at [476, 262] on div "Subscription #12168954041. This page is ready Subscription #12168954041 Success…" at bounding box center [246, 347] width 492 height 650
click at [448, 260] on div "Subscription #12168954041. This page is ready Subscription #12168954041 Success…" at bounding box center [246, 347] width 416 height 650
drag, startPoint x: 72, startPoint y: 76, endPoint x: 134, endPoint y: 76, distance: 62.5
click at [134, 75] on div "Christopher Marchese chrismarchese6@aim.com · +14752061217 2 subscriptions" at bounding box center [186, 76] width 277 height 32
click at [107, 90] on button "2 subscriptions" at bounding box center [90, 88] width 45 height 8
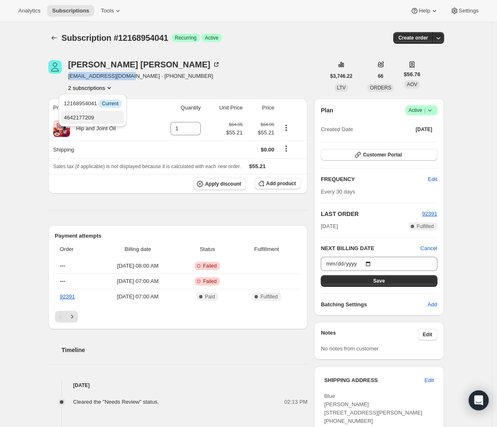
click at [106, 114] on span "4642177209" at bounding box center [93, 118] width 58 height 8
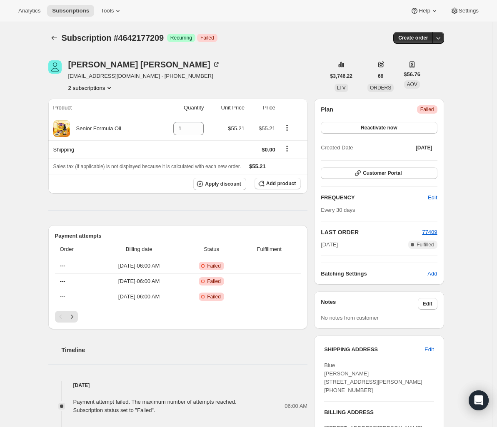
scroll to position [53, 0]
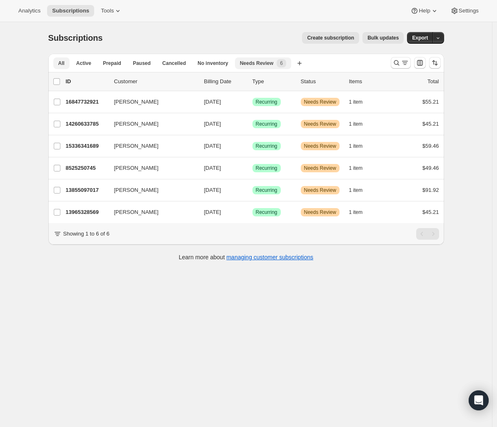
click at [61, 67] on button "All" at bounding box center [61, 63] width 16 height 12
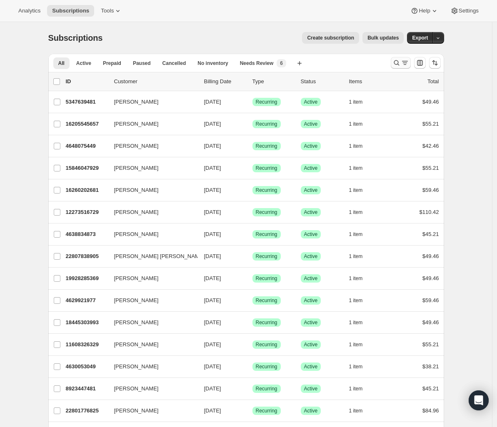
click at [393, 65] on button "Search and filter results" at bounding box center [401, 63] width 20 height 12
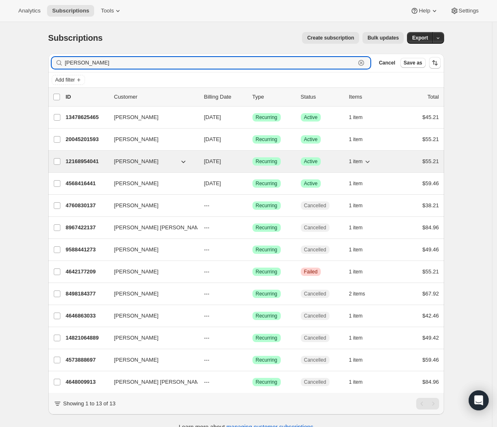
type input "christopher"
click at [94, 158] on p "12168954041" at bounding box center [87, 161] width 42 height 8
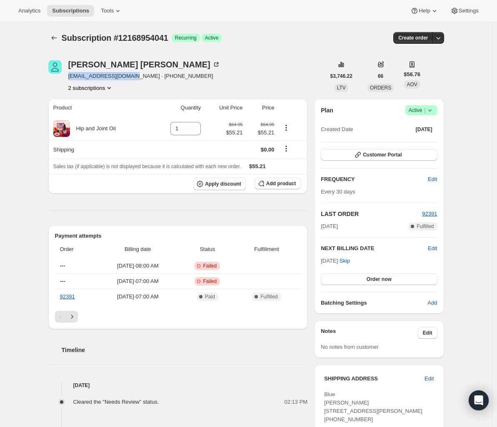
drag, startPoint x: 102, startPoint y: 78, endPoint x: 139, endPoint y: 78, distance: 37.1
click at [139, 78] on div "Christopher Marchese chrismarchese6@aim.com · +14752061217 2 subscriptions" at bounding box center [186, 76] width 277 height 32
copy span "chrismarchese6@aim.com"
click at [401, 158] on span "Customer Portal" at bounding box center [382, 155] width 39 height 7
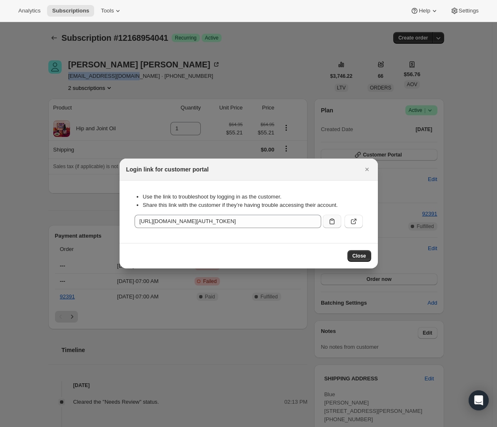
click at [332, 219] on icon ":r31r:" at bounding box center [332, 221] width 8 height 8
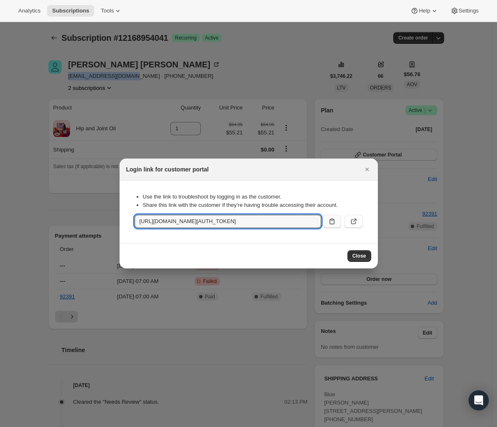
copy span "chrismarchese6@aim.com"
click at [365, 170] on icon "Close" at bounding box center [367, 169] width 8 height 8
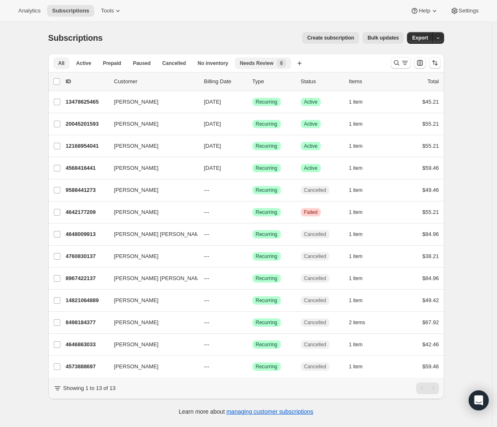
click at [257, 57] on button "Needs Review New 6" at bounding box center [263, 63] width 56 height 12
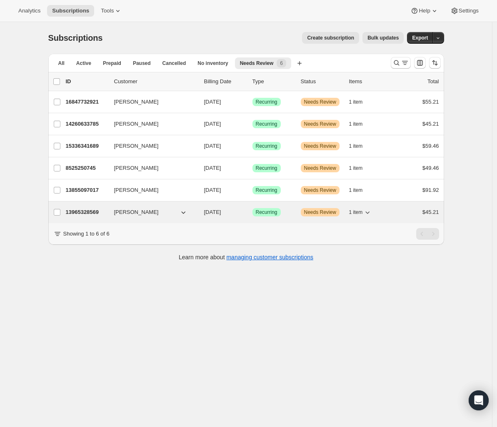
click at [85, 210] on p "13965328569" at bounding box center [87, 212] width 42 height 8
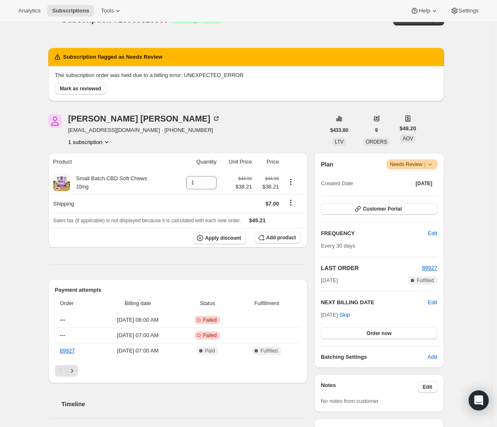
scroll to position [7, 0]
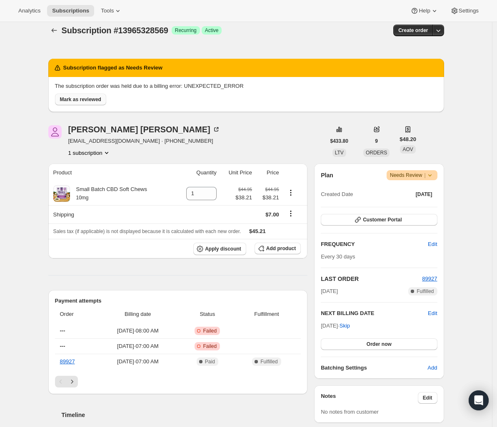
click at [86, 101] on span "Mark as reviewed" at bounding box center [80, 99] width 41 height 7
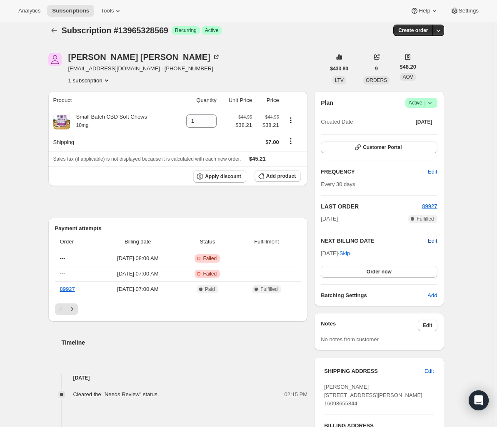
click at [436, 240] on span "Edit" at bounding box center [432, 241] width 9 height 8
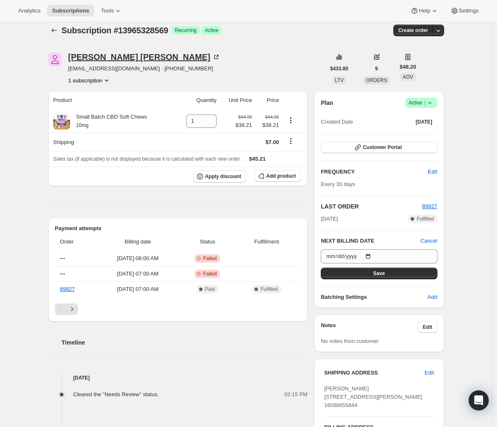
click at [127, 57] on div "Kathryn Brower" at bounding box center [144, 57] width 152 height 8
click at [369, 148] on span "Customer Portal" at bounding box center [382, 147] width 39 height 7
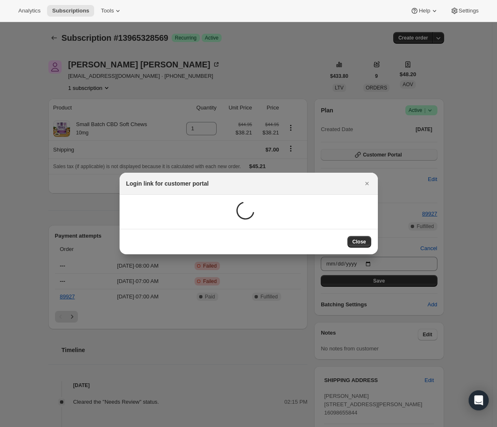
scroll to position [0, 0]
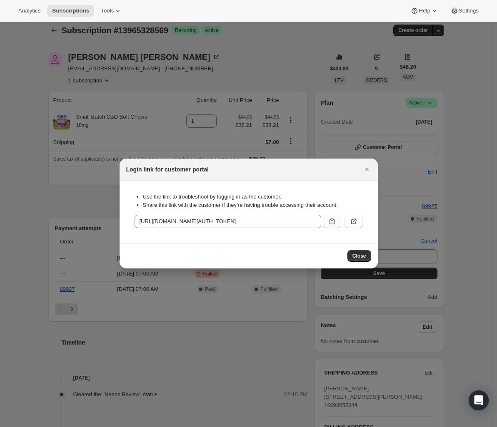
click at [333, 224] on icon ":r3af:" at bounding box center [331, 222] width 5 height 6
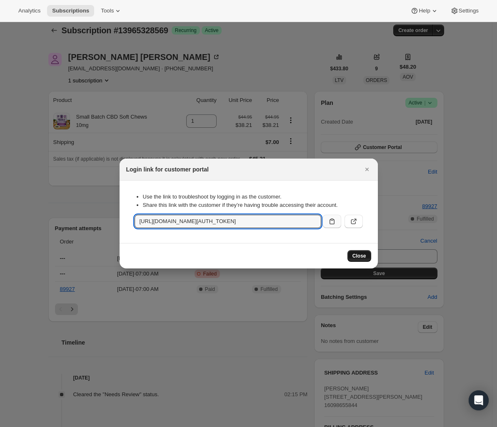
click at [353, 256] on span "Close" at bounding box center [359, 256] width 14 height 7
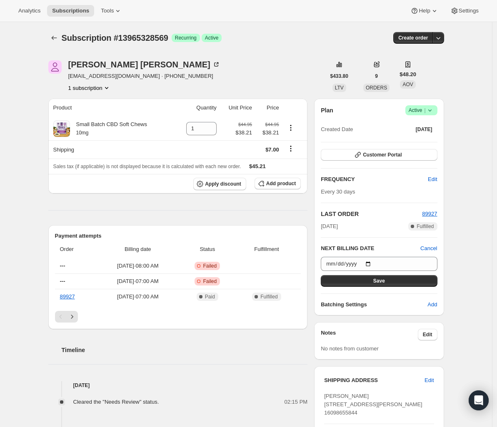
scroll to position [7, 0]
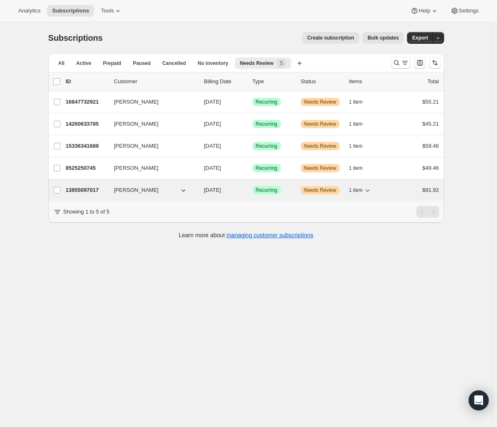
click at [82, 191] on p "13855097017" at bounding box center [87, 190] width 42 height 8
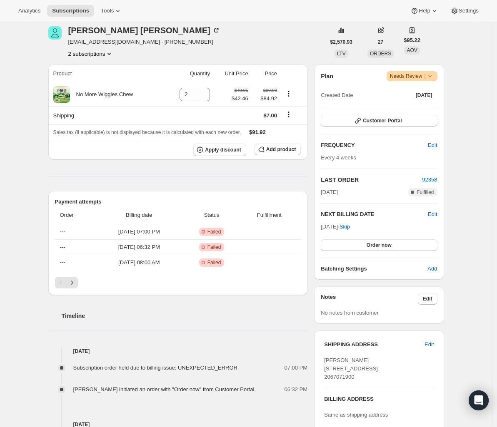
scroll to position [106, 0]
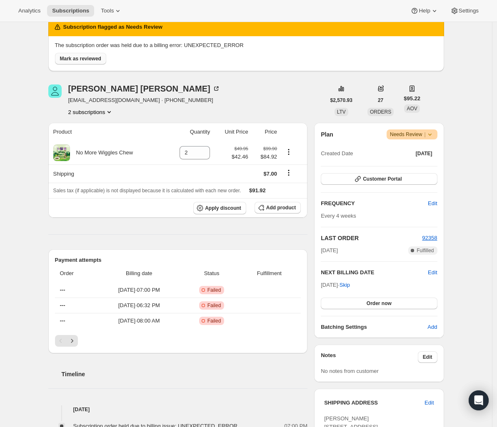
click at [101, 59] on span "Mark as reviewed" at bounding box center [80, 58] width 41 height 7
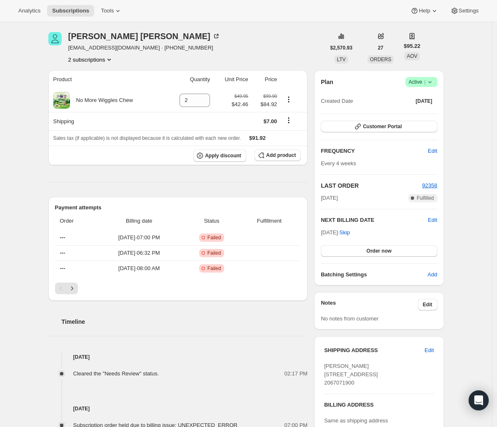
scroll to position [16, 0]
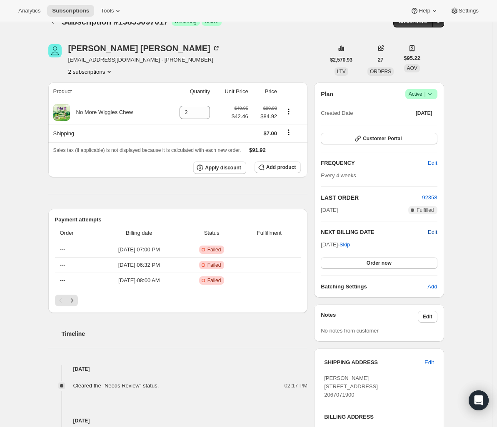
click at [433, 230] on span "Edit" at bounding box center [432, 232] width 9 height 8
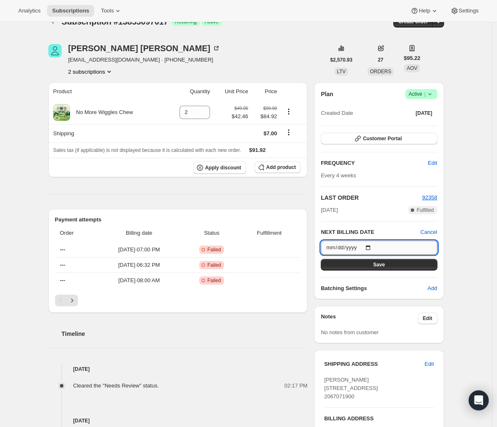
click at [374, 245] on input "2025-10-29" at bounding box center [379, 248] width 116 height 14
type input "2025-10-06"
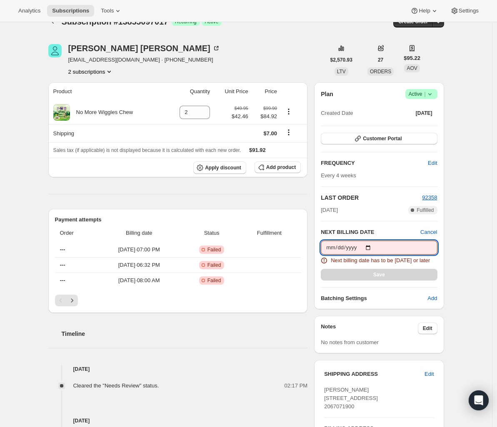
click at [374, 249] on input "2025-10-06" at bounding box center [379, 248] width 116 height 14
click at [443, 252] on div "Plan Success Active | Created Date Aug 27, 2024 Customer Portal FREQUENCY Edit …" at bounding box center [378, 195] width 129 height 227
click at [436, 231] on span "Cancel" at bounding box center [428, 232] width 17 height 8
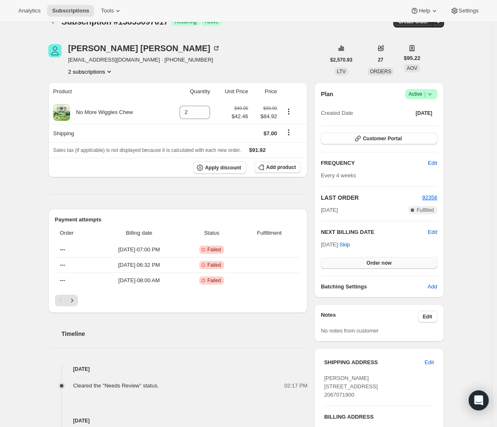
click at [376, 265] on span "Order now" at bounding box center [378, 263] width 25 height 7
click at [376, 264] on span "Click to confirm" at bounding box center [379, 263] width 38 height 7
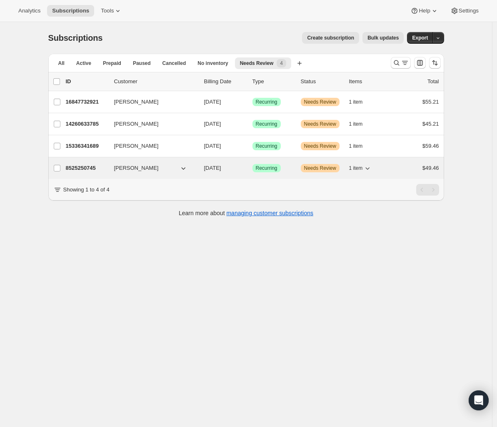
click at [87, 164] on p "8525250745" at bounding box center [87, 168] width 42 height 8
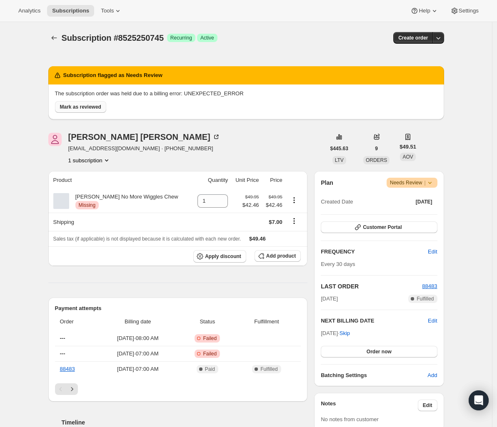
click at [99, 107] on span "Mark as reviewed" at bounding box center [80, 107] width 41 height 7
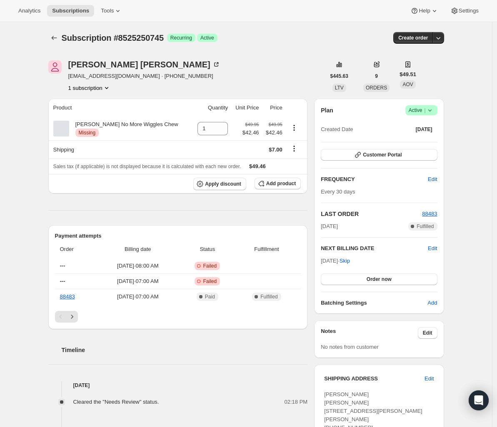
click at [432, 110] on icon at bounding box center [430, 110] width 8 height 8
click at [457, 118] on div "Subscription #8525250745. This page is ready Subscription #8525250745 Success R…" at bounding box center [246, 353] width 492 height 663
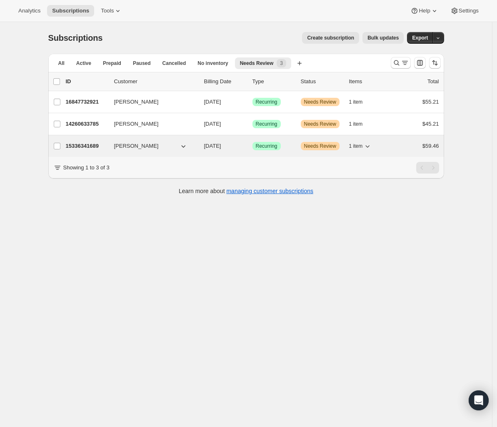
click at [92, 145] on p "15336341689" at bounding box center [87, 146] width 42 height 8
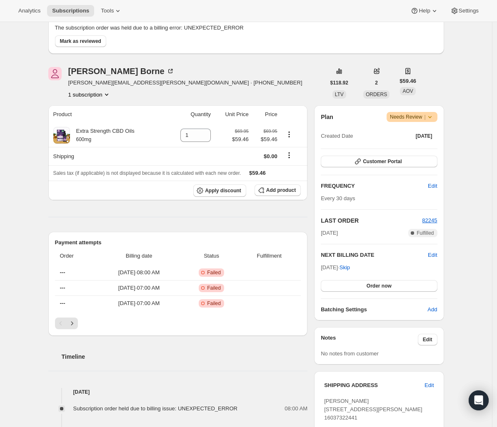
scroll to position [47, 0]
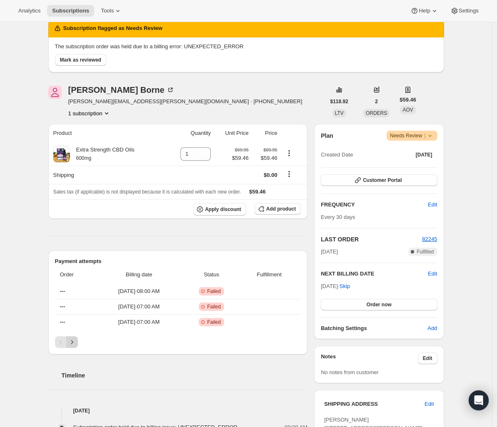
click at [75, 340] on icon "Next" at bounding box center [72, 342] width 8 height 8
click at [76, 343] on icon "Next" at bounding box center [72, 342] width 8 height 8
click at [76, 341] on div "Pagination" at bounding box center [72, 342] width 12 height 12
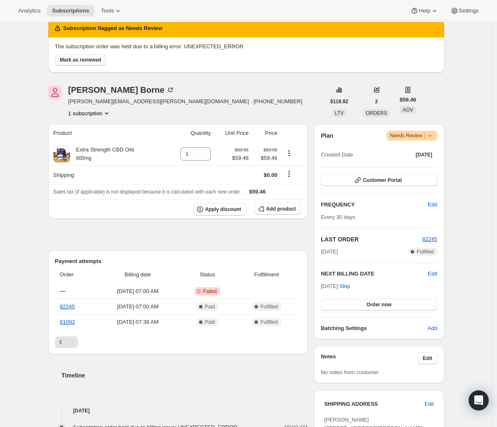
click at [98, 61] on span "Mark as reviewed" at bounding box center [80, 60] width 41 height 7
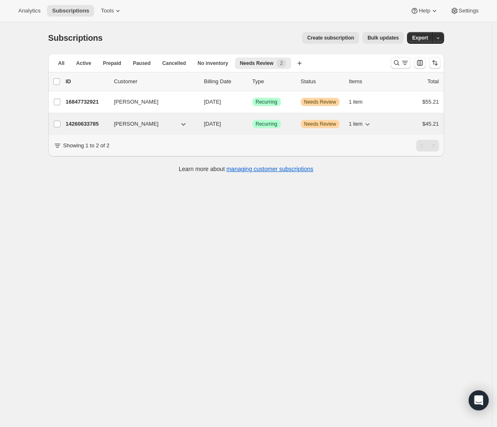
click at [85, 126] on p "14260633785" at bounding box center [87, 124] width 42 height 8
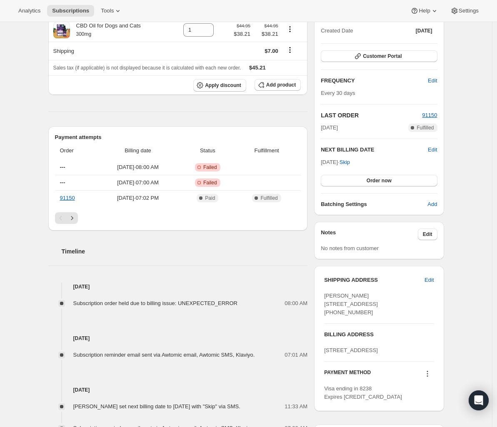
scroll to position [85, 0]
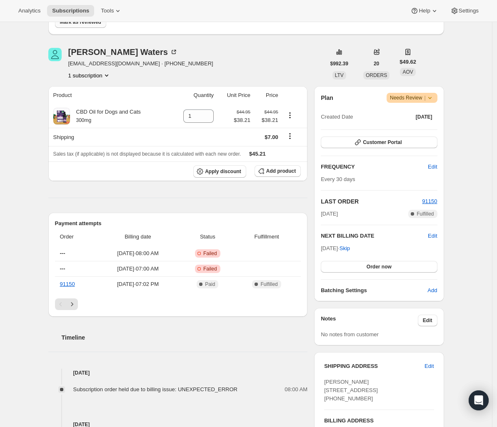
click at [97, 24] on span "Mark as reviewed" at bounding box center [80, 22] width 41 height 7
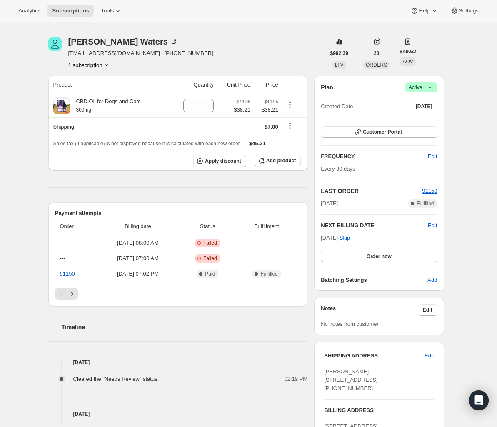
scroll to position [0, 0]
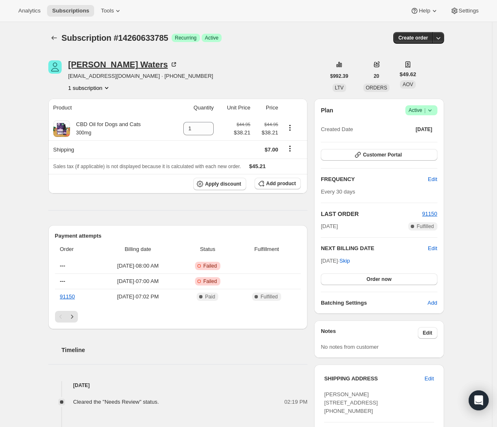
click at [117, 68] on div "[PERSON_NAME]" at bounding box center [123, 64] width 110 height 8
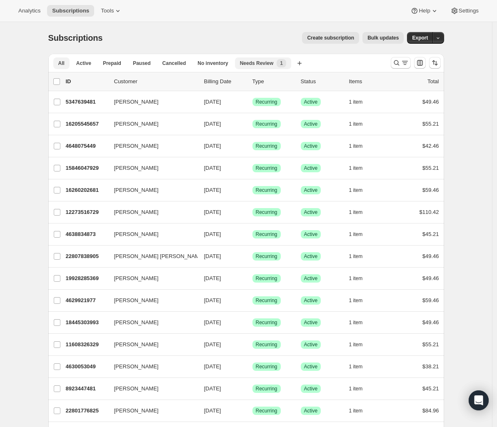
click at [263, 64] on span "Needs Review" at bounding box center [257, 63] width 34 height 7
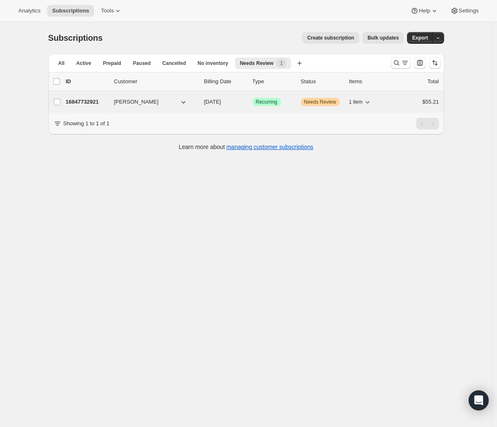
click at [81, 103] on p "16847732921" at bounding box center [87, 102] width 42 height 8
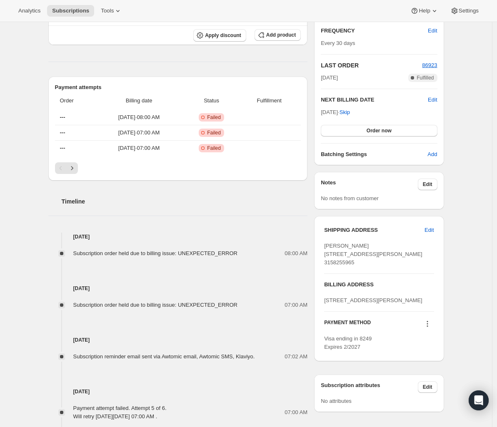
scroll to position [187, 0]
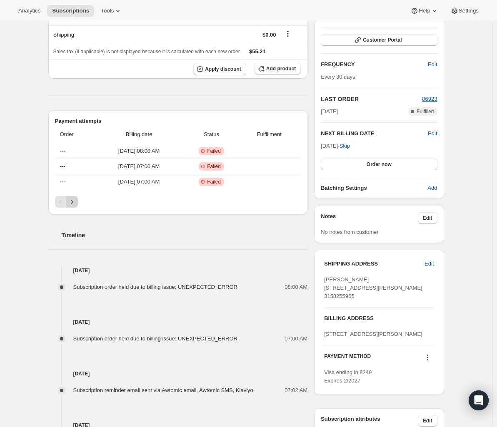
click at [75, 202] on icon "Next" at bounding box center [72, 202] width 8 height 8
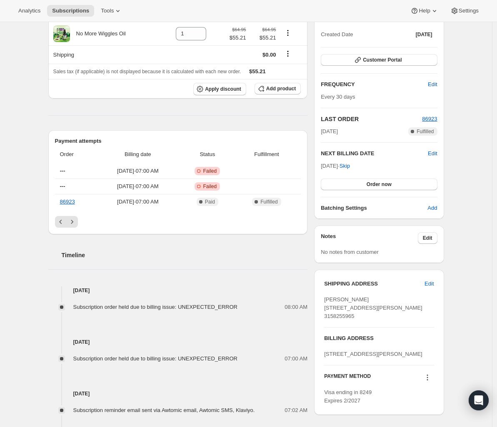
scroll to position [0, 0]
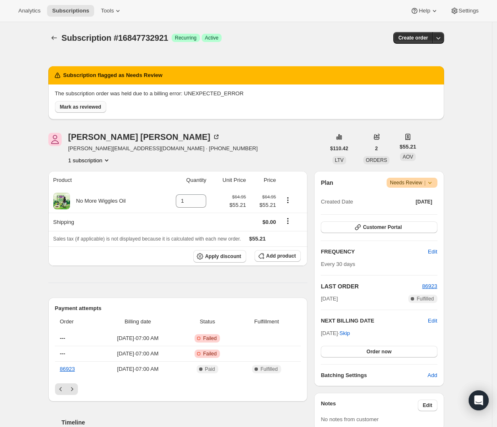
click at [97, 107] on span "Mark as reviewed" at bounding box center [80, 107] width 41 height 7
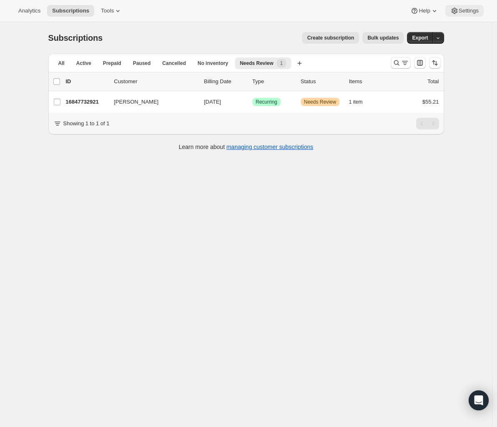
click at [481, 7] on button "Settings" at bounding box center [464, 11] width 38 height 12
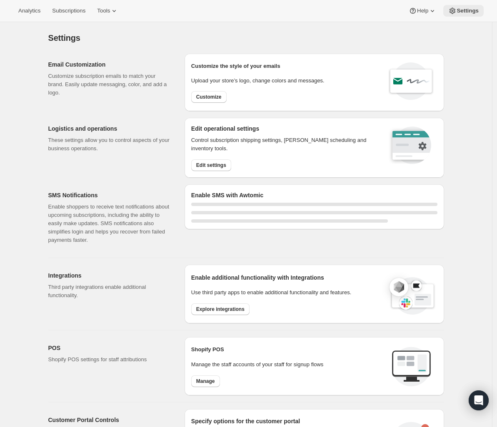
select select "20:00"
select select "08:00"
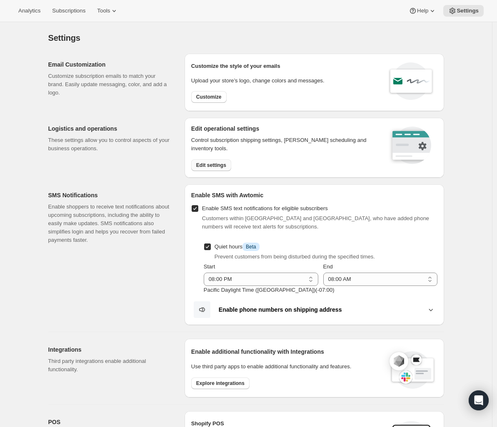
click at [219, 169] on button "Edit settings" at bounding box center [211, 165] width 40 height 12
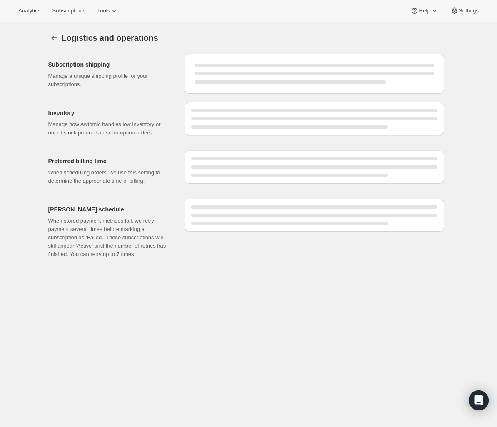
select select "07:00"
select select "DAY"
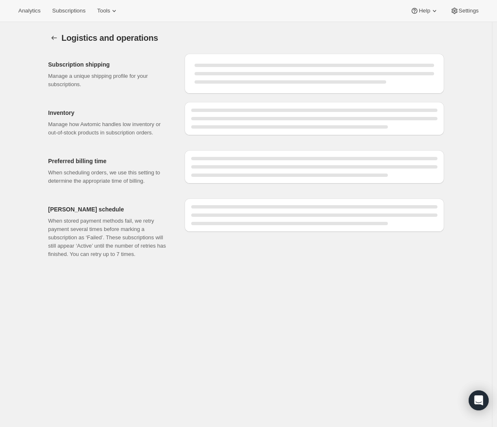
select select "DAY"
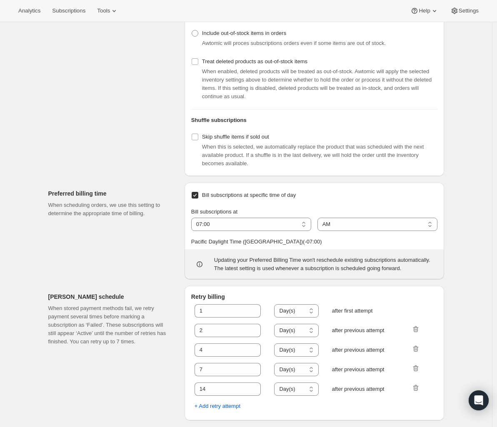
scroll to position [290, 0]
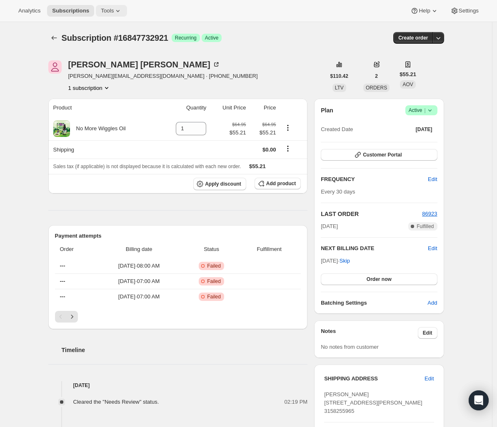
click at [122, 7] on icon at bounding box center [118, 11] width 8 height 8
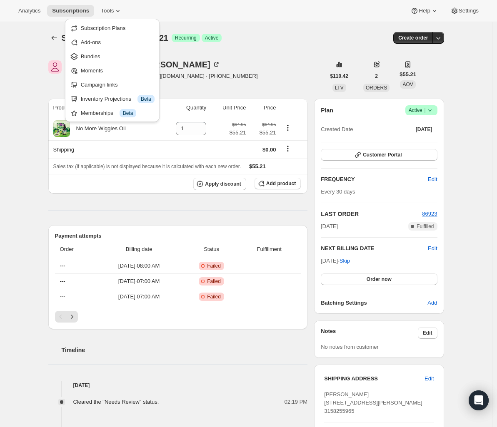
click at [462, 4] on div "Analytics Subscriptions Tools Help Settings" at bounding box center [248, 11] width 497 height 22
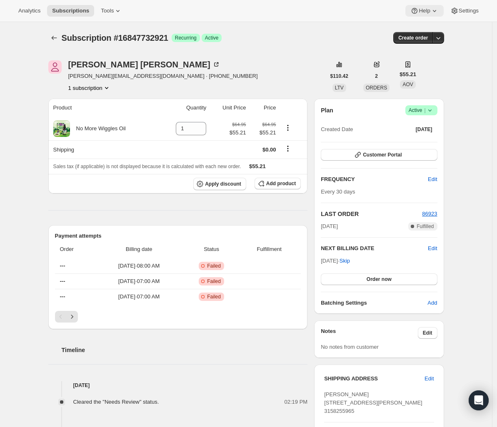
click at [430, 10] on icon at bounding box center [434, 11] width 8 height 8
click at [422, 42] on span "Help Center" at bounding box center [420, 42] width 29 height 6
click at [106, 10] on span "Tools" at bounding box center [107, 10] width 13 height 7
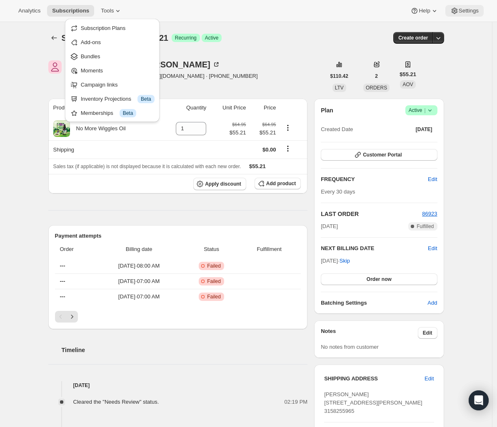
click at [456, 6] on button "Settings" at bounding box center [464, 11] width 38 height 12
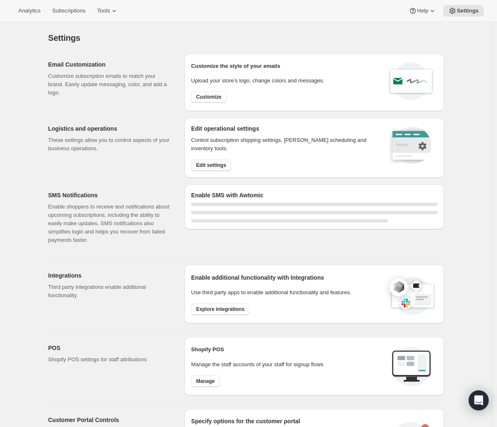
select select "20:00"
select select "08:00"
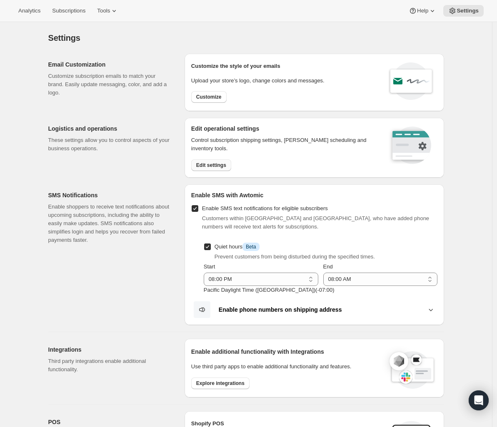
click at [208, 167] on span "Edit settings" at bounding box center [211, 165] width 30 height 7
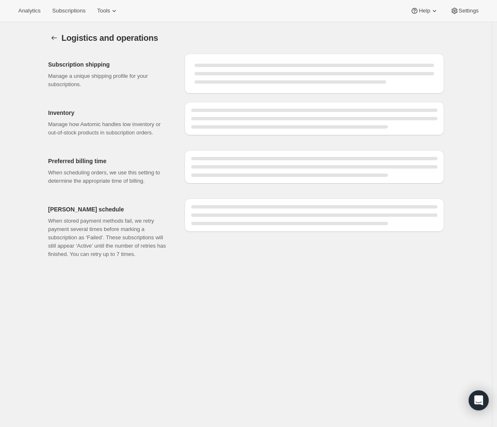
select select "07:00"
select select "DAY"
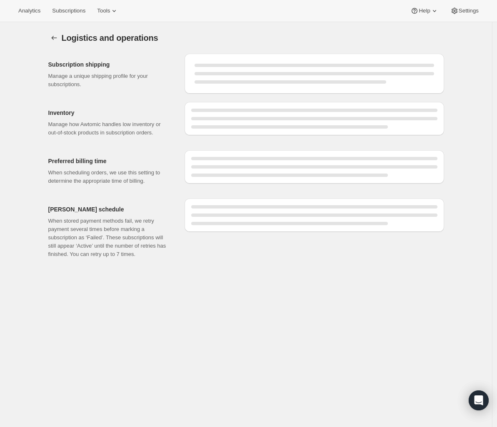
select select "DAY"
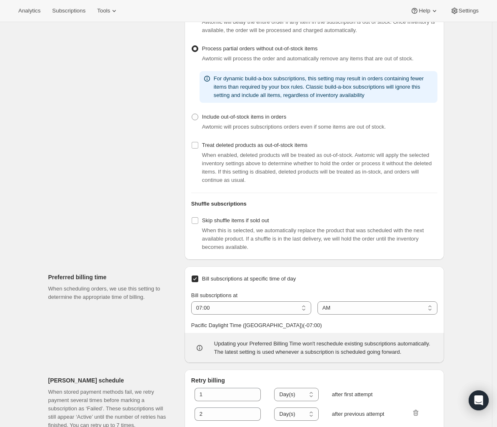
scroll to position [70, 0]
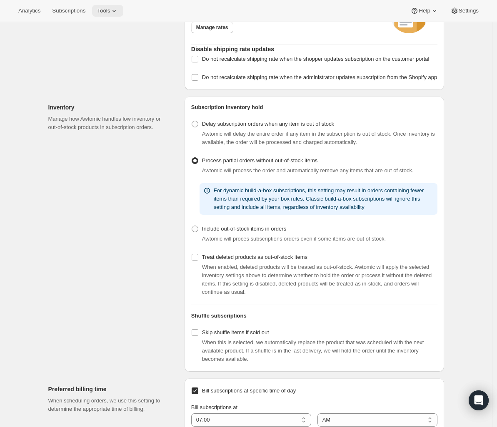
click at [106, 9] on span "Tools" at bounding box center [103, 10] width 13 height 7
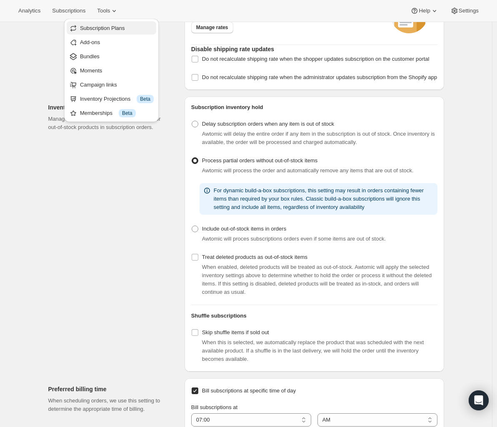
click at [118, 28] on span "Subscription Plans" at bounding box center [102, 28] width 45 height 6
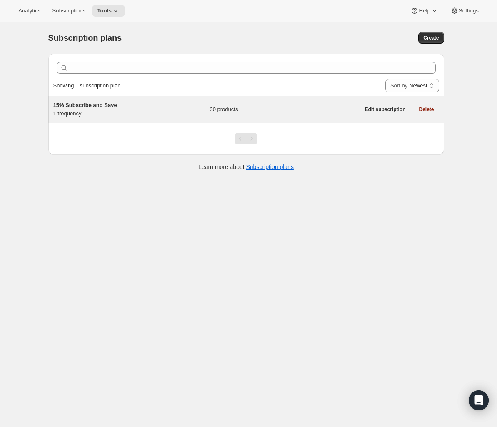
click at [130, 100] on div "15% Subscribe and Save 1 frequency 30 products Edit subscription Delete" at bounding box center [246, 109] width 396 height 27
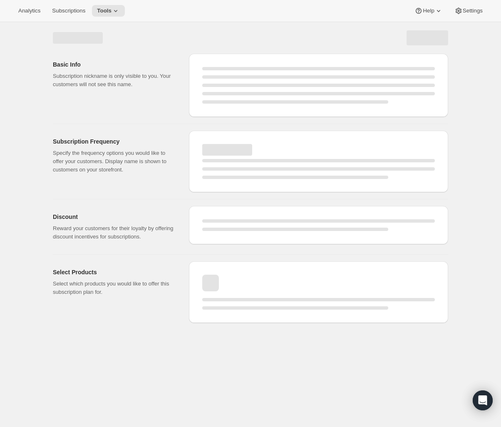
select select "WEEK"
select select "MONTH"
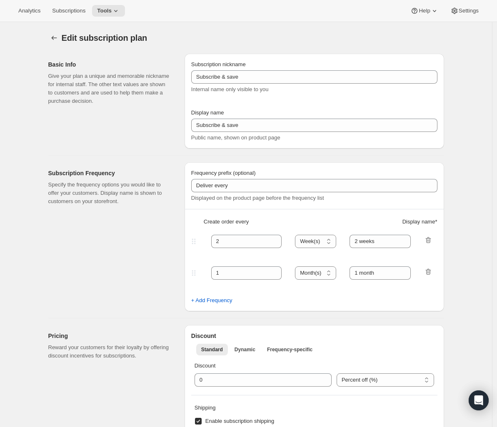
type input "15% Subscribe and Save"
type input "Subscribe & Save 15%"
type input "30"
select select "DAY"
type input "30 days"
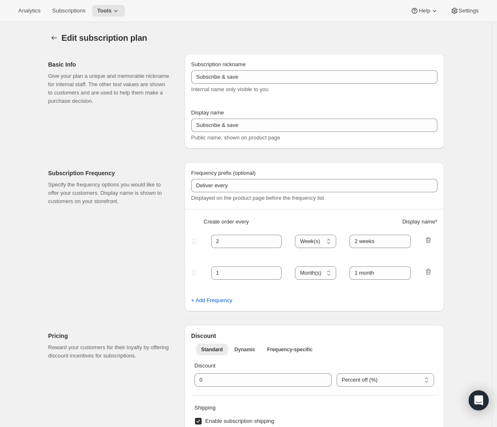
type input "15"
type input "No obligation, modify or cancel your subscription anytime. Cannot be combined w…"
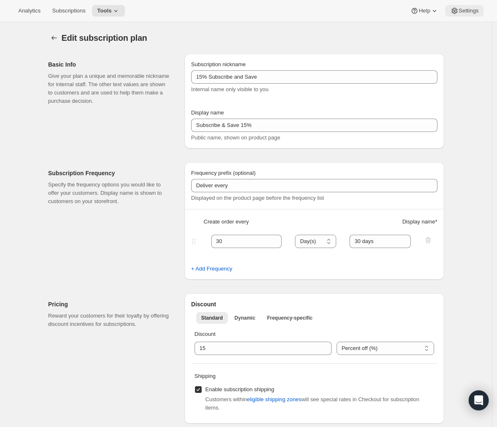
click at [478, 8] on span "Settings" at bounding box center [468, 10] width 20 height 7
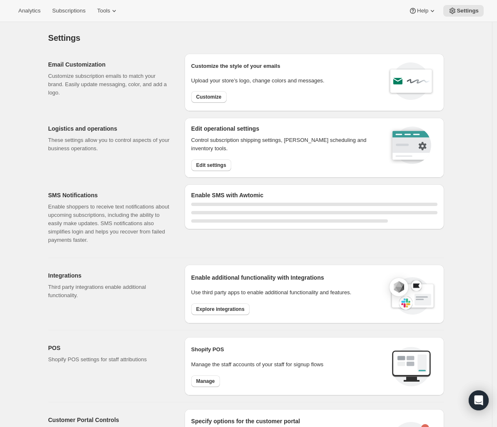
select select "20:00"
select select "08:00"
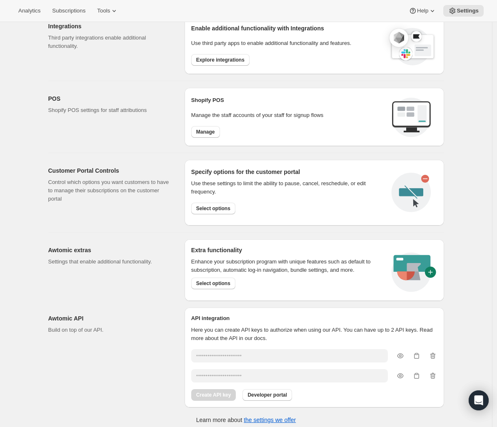
scroll to position [329, 0]
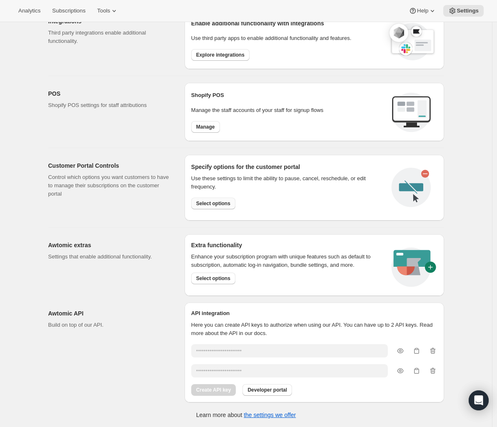
click at [226, 206] on span "Select options" at bounding box center [213, 203] width 34 height 7
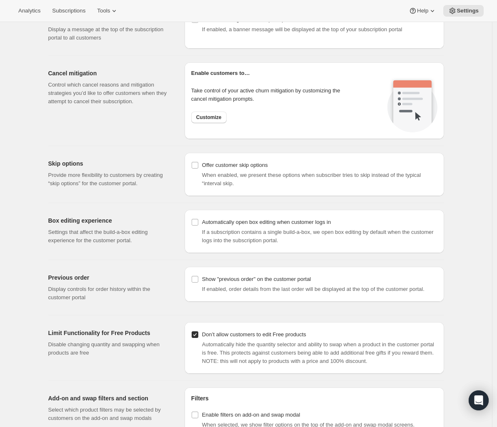
scroll to position [632, 0]
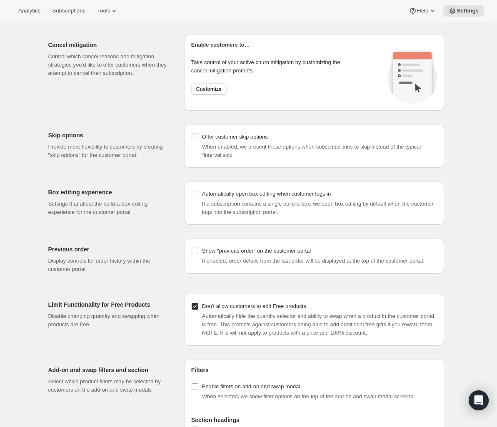
click at [221, 136] on span "Offer customer skip options" at bounding box center [235, 137] width 66 height 6
click at [198, 136] on input "Offer customer skip options" at bounding box center [195, 137] width 7 height 7
checkbox input "true"
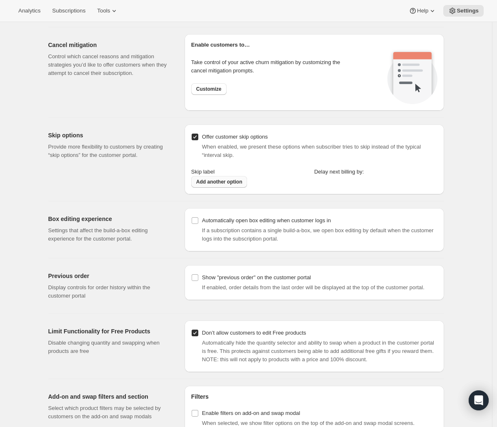
click at [220, 184] on span "Add another option" at bounding box center [219, 182] width 46 height 7
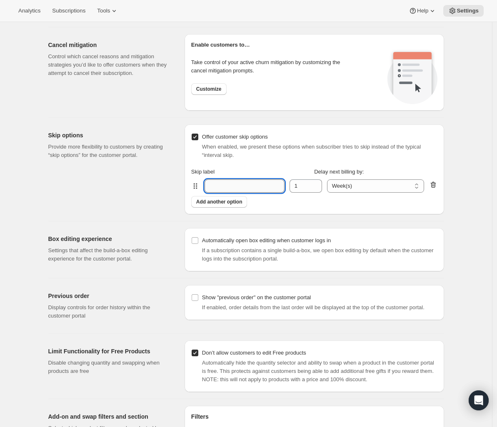
click at [249, 187] on input "label-interval-0" at bounding box center [244, 185] width 80 height 13
type input "Delay"
click at [242, 204] on span "Add another option" at bounding box center [219, 202] width 46 height 7
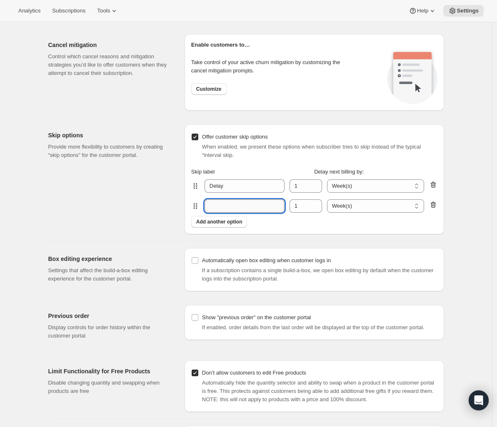
click at [242, 204] on input "label-interval-1" at bounding box center [244, 205] width 80 height 13
type input "Delay 2 Weeks"
click at [246, 191] on input "Delay" at bounding box center [244, 185] width 80 height 13
type input "Delay 1 Week"
click at [235, 223] on span "Add another option" at bounding box center [219, 222] width 46 height 7
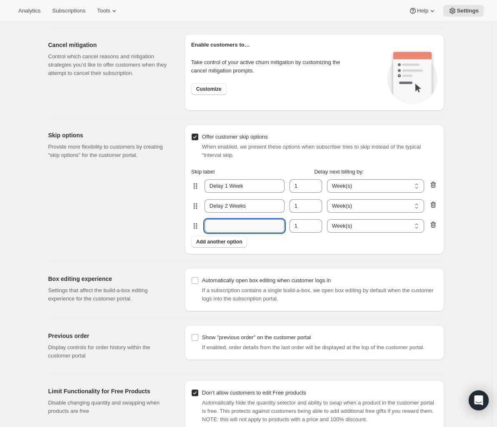
click at [235, 220] on input "label-interval-2" at bounding box center [244, 225] width 80 height 13
drag, startPoint x: 226, startPoint y: 225, endPoint x: 276, endPoint y: 222, distance: 50.9
click at [276, 222] on input "Skip to Next Month" at bounding box center [244, 225] width 80 height 13
type input "Skip to Next Month"
drag, startPoint x: 298, startPoint y: 207, endPoint x: 291, endPoint y: 207, distance: 7.5
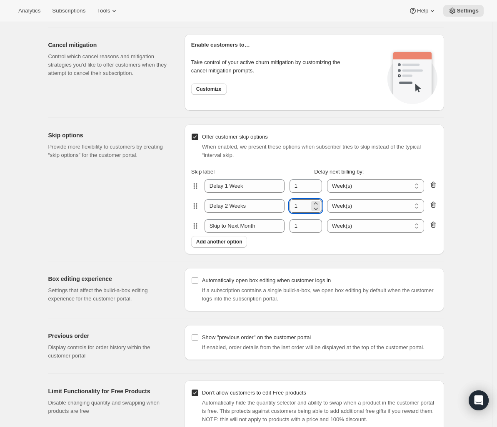
click at [291, 207] on input "1" at bounding box center [299, 205] width 20 height 13
type input "2"
drag, startPoint x: 287, startPoint y: 229, endPoint x: 269, endPoint y: 229, distance: 18.3
click at [269, 229] on div "label-interval-2 Skip to Next Month count-interval-2 1 Week(s) Month(s) interva…" at bounding box center [314, 226] width 246 height 20
type input "4"
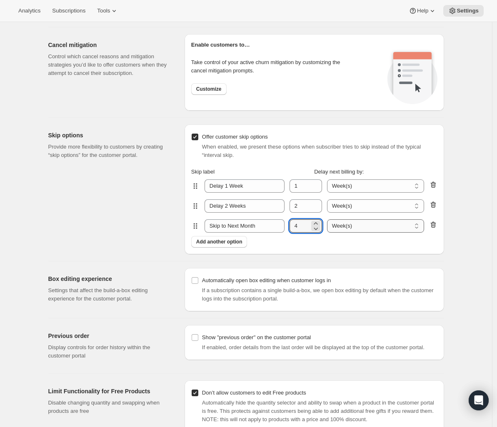
click at [370, 225] on select "Week(s) Month(s) interval(s)" at bounding box center [375, 225] width 97 height 13
select select "MONTH"
click at [327, 219] on select "Week(s) Month(s) interval(s)" at bounding box center [375, 225] width 97 height 13
drag, startPoint x: 294, startPoint y: 228, endPoint x: 267, endPoint y: 227, distance: 27.1
click at [267, 227] on div "label-interval-2 Skip to Next Month count-interval-2 4 Week(s) Month(s) interva…" at bounding box center [314, 226] width 246 height 20
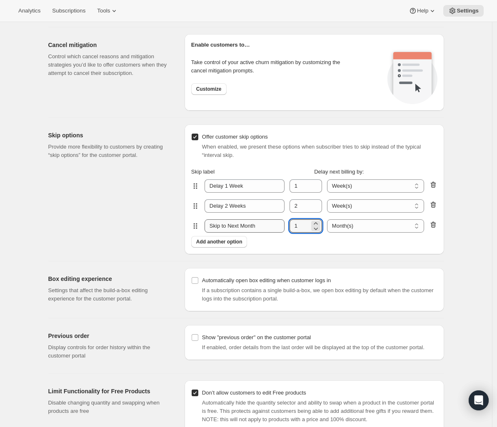
type input "1"
click at [258, 224] on input "Skip to Next Month" at bounding box center [244, 225] width 80 height 13
drag, startPoint x: 268, startPoint y: 225, endPoint x: 223, endPoint y: 226, distance: 44.6
click at [223, 226] on input "Skip to Next Month" at bounding box center [244, 225] width 80 height 13
click at [283, 237] on div "Add another option" at bounding box center [314, 242] width 246 height 12
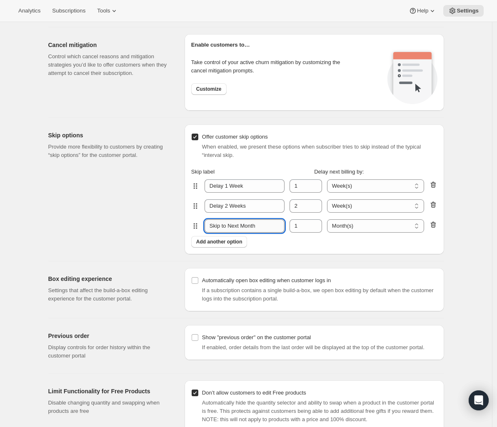
click at [239, 229] on input "Skip to Next Month" at bounding box center [244, 225] width 80 height 13
drag, startPoint x: 226, startPoint y: 226, endPoint x: 286, endPoint y: 227, distance: 59.6
click at [286, 228] on div "label-interval-2 Skip to Next Month count-interval-2 1 Week(s) Month(s) interva…" at bounding box center [314, 226] width 246 height 20
type input "Skip Shipment"
click at [289, 249] on div "Offer customer skip options When enabled, we present these options when subscri…" at bounding box center [313, 189] width 259 height 130
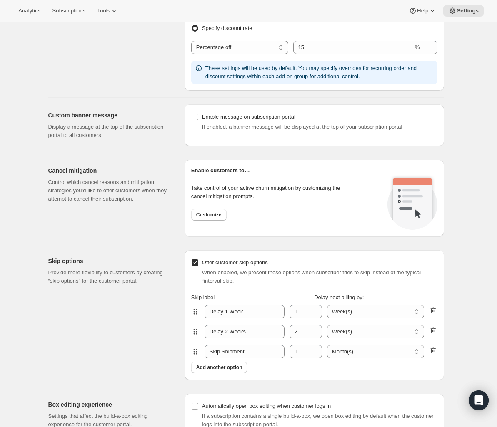
scroll to position [500, 0]
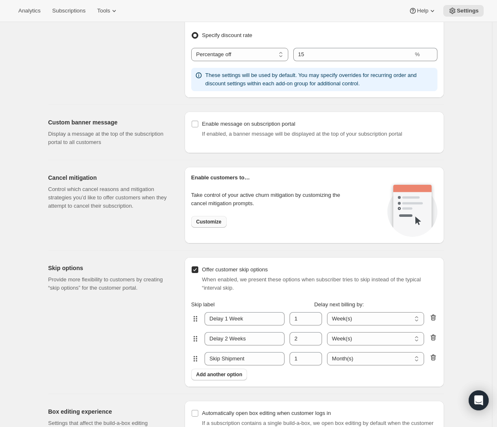
click at [206, 220] on span "Customize" at bounding box center [208, 222] width 25 height 7
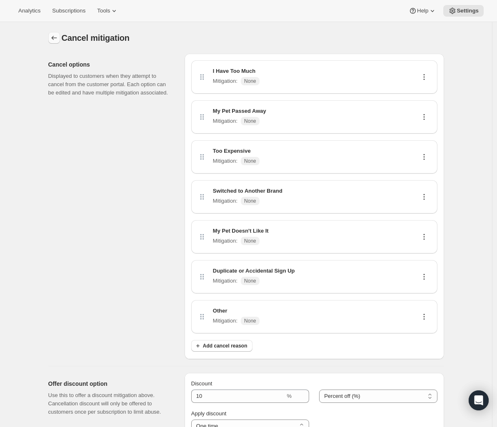
click at [50, 37] on button "Customer Portal Controls" at bounding box center [54, 38] width 12 height 12
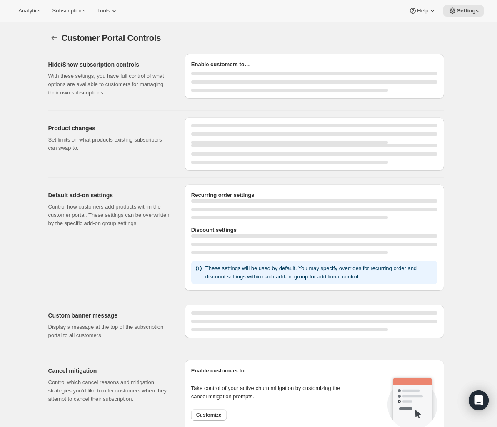
select select "MONTH"
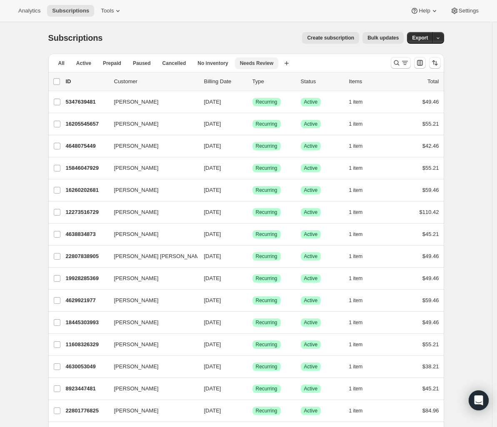
click at [259, 65] on span "Needs Review" at bounding box center [257, 63] width 34 height 7
